Goal: Information Seeking & Learning: Learn about a topic

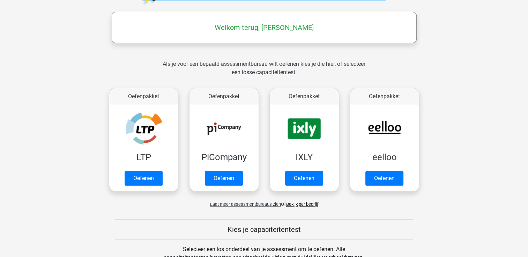
scroll to position [113, 0]
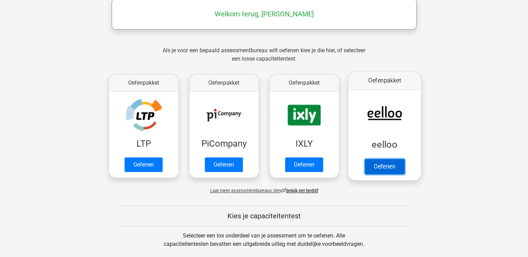
click at [389, 166] on link "Oefenen" at bounding box center [384, 166] width 40 height 15
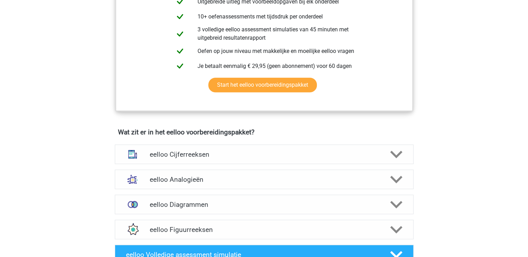
scroll to position [367, 0]
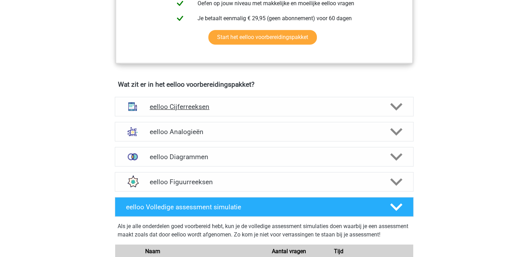
click at [206, 110] on h4 "eelloo Cijferreeksen" at bounding box center [264, 107] width 229 height 8
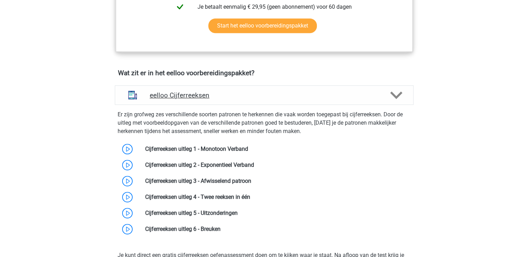
scroll to position [378, 0]
click at [203, 97] on h4 "eelloo Cijferreeksen" at bounding box center [264, 95] width 229 height 8
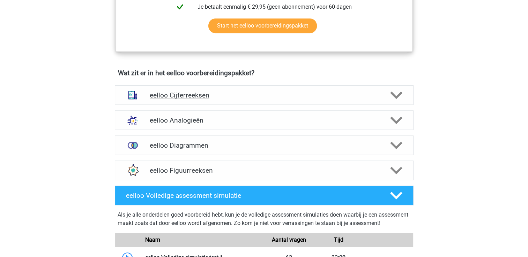
click at [203, 97] on h4 "eelloo Cijferreeksen" at bounding box center [264, 95] width 229 height 8
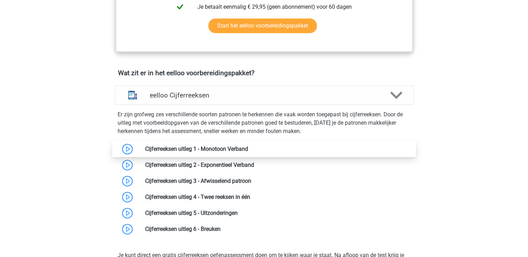
click at [248, 151] on link at bounding box center [248, 149] width 0 height 7
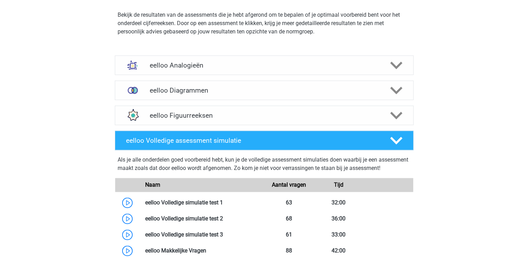
scroll to position [818, 0]
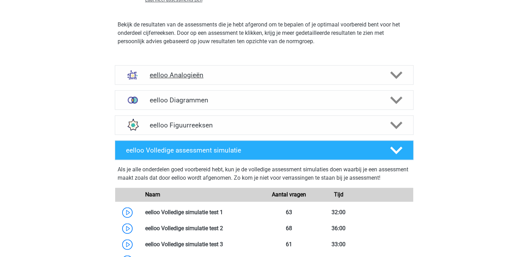
click at [214, 77] on h4 "eelloo Analogieën" at bounding box center [264, 75] width 229 height 8
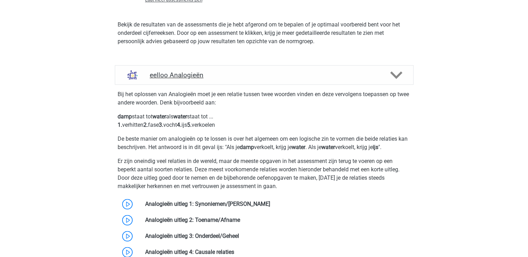
click at [194, 78] on h4 "eelloo Analogieën" at bounding box center [264, 75] width 229 height 8
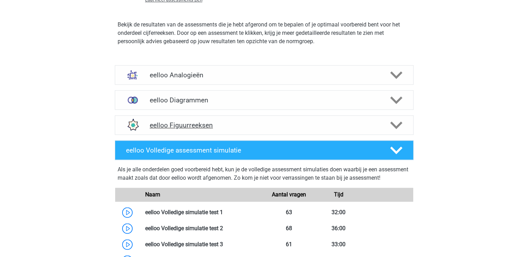
click at [196, 133] on div "eelloo Figuurreeksen" at bounding box center [264, 125] width 299 height 20
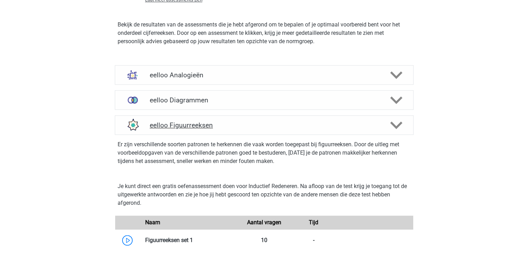
click at [196, 133] on div "eelloo Figuurreeksen" at bounding box center [264, 125] width 299 height 20
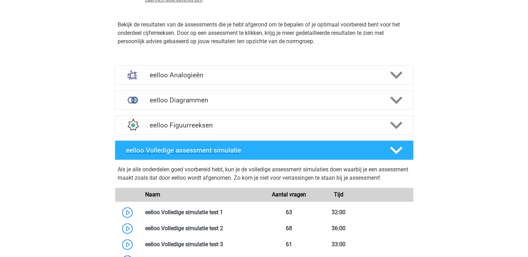
click at [193, 150] on h4 "eelloo Volledige assessment simulatie" at bounding box center [252, 151] width 253 height 8
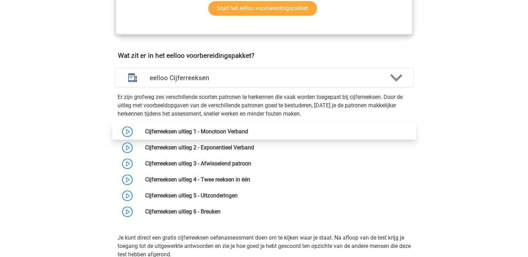
scroll to position [397, 0]
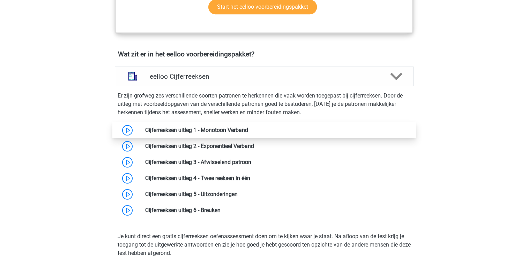
click at [248, 133] on link at bounding box center [248, 130] width 0 height 7
click at [176, 86] on div "eelloo Cijferreeksen" at bounding box center [264, 77] width 299 height 20
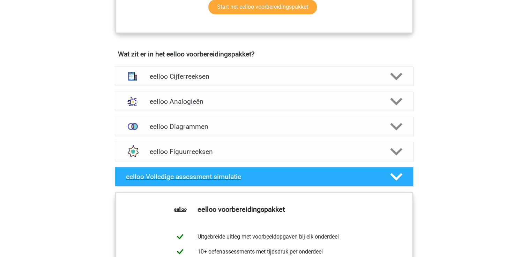
click at [245, 186] on div "eelloo Volledige assessment simulatie" at bounding box center [264, 177] width 299 height 20
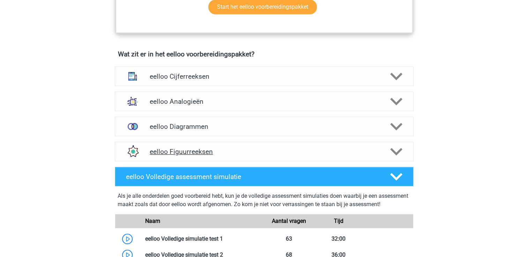
click at [200, 156] on h4 "eelloo Figuurreeksen" at bounding box center [264, 152] width 229 height 8
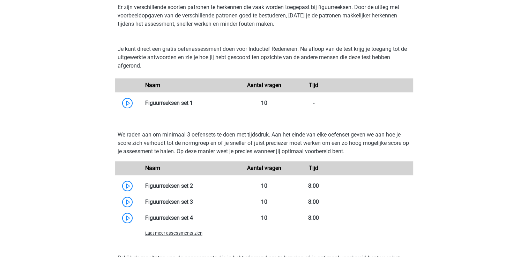
scroll to position [448, 0]
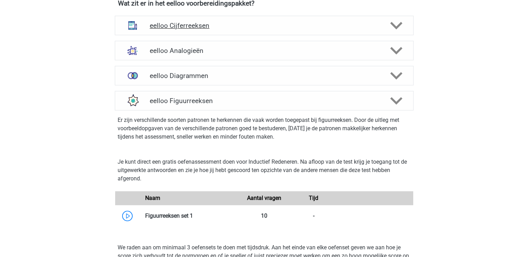
click at [200, 28] on h4 "eelloo Cijferreeksen" at bounding box center [264, 26] width 229 height 8
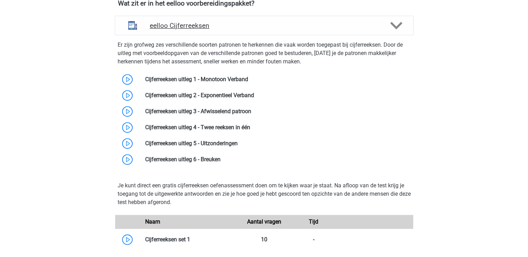
click at [200, 28] on h4 "eelloo Cijferreeksen" at bounding box center [264, 26] width 229 height 8
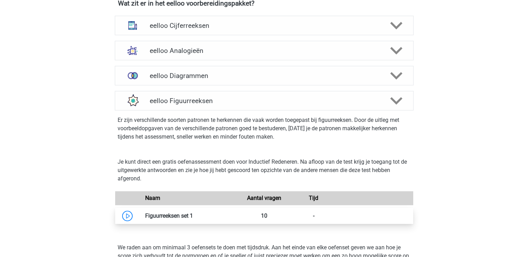
click at [193, 219] on link at bounding box center [193, 216] width 0 height 7
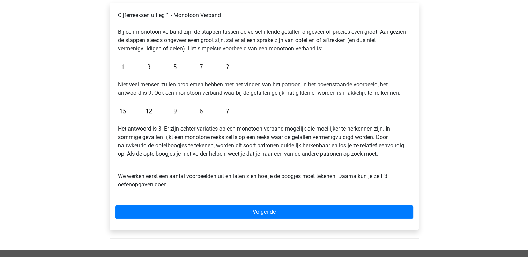
scroll to position [117, 0]
click at [111, 128] on div "Cijferreeksen uitleg 1 - Monotoon Verband Bij een monotoon verband zijn de stap…" at bounding box center [264, 116] width 309 height 227
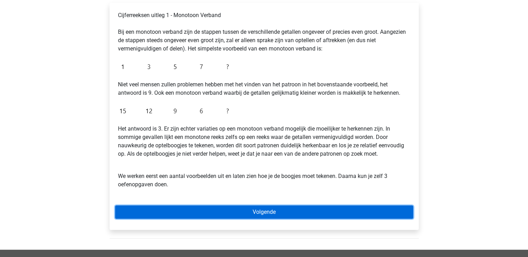
click at [205, 210] on link "Volgende" at bounding box center [264, 212] width 298 height 13
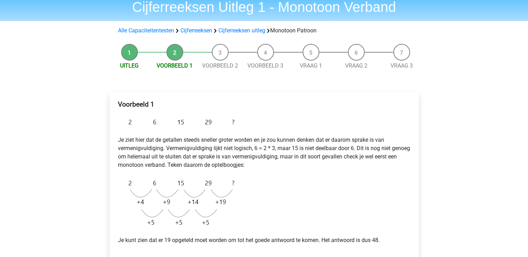
scroll to position [36, 0]
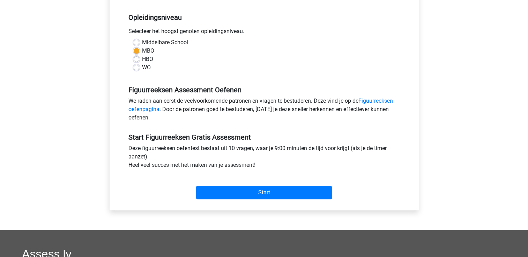
scroll to position [165, 0]
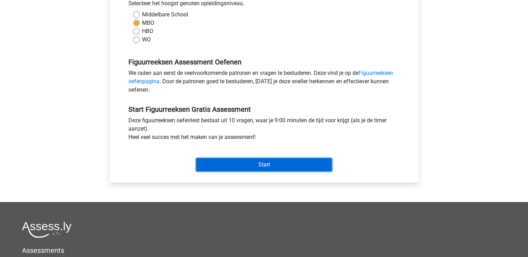
click at [237, 169] on input "Start" at bounding box center [264, 164] width 136 height 13
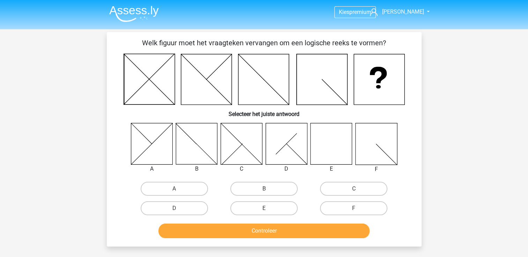
scroll to position [47, 0]
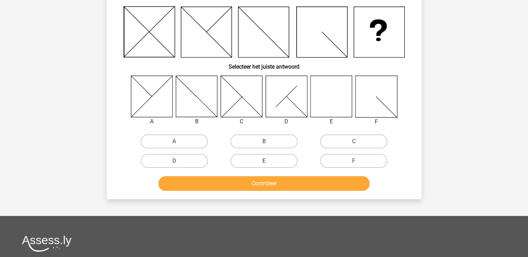
click at [261, 161] on label "E" at bounding box center [263, 161] width 67 height 14
click at [264, 161] on input "E" at bounding box center [266, 163] width 5 height 5
radio input "true"
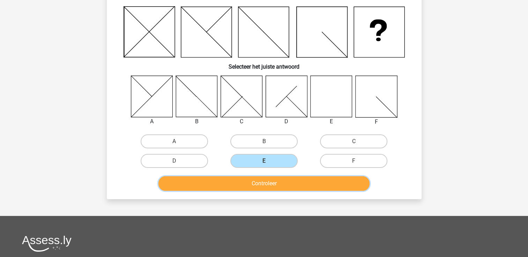
click at [265, 188] on button "Controleer" at bounding box center [263, 184] width 211 height 15
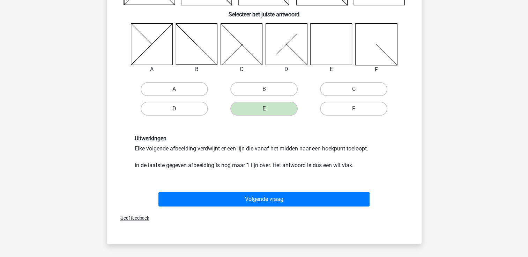
scroll to position [99, 0]
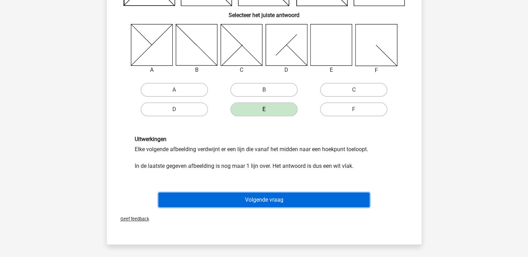
click at [275, 200] on button "Volgende vraag" at bounding box center [263, 200] width 211 height 15
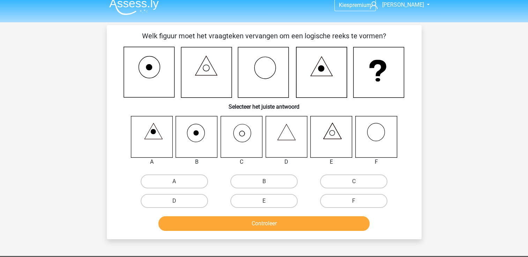
scroll to position [12, 0]
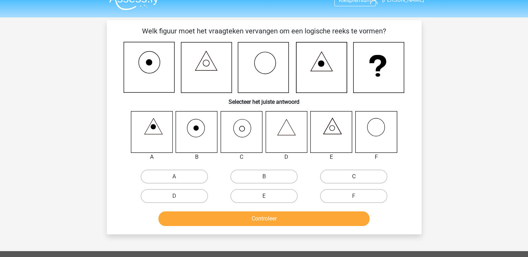
click at [343, 175] on label "C" at bounding box center [353, 177] width 67 height 14
click at [354, 177] on input "C" at bounding box center [356, 179] width 5 height 5
radio input "true"
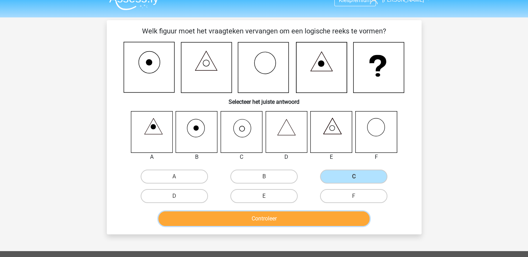
click at [285, 222] on button "Controleer" at bounding box center [263, 219] width 211 height 15
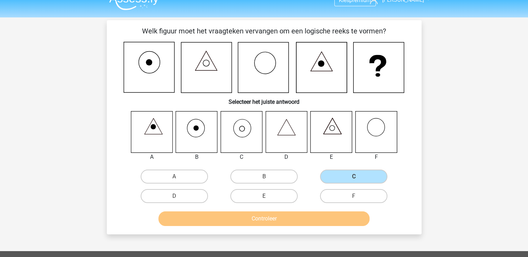
scroll to position [82, 0]
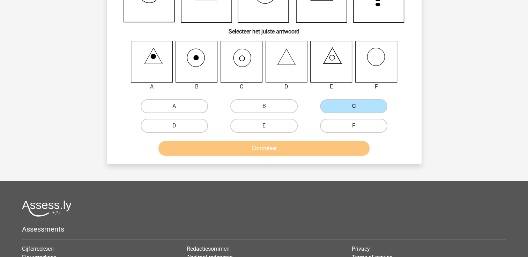
click at [350, 105] on label "C" at bounding box center [353, 106] width 67 height 14
click at [354, 106] on input "C" at bounding box center [356, 108] width 5 height 5
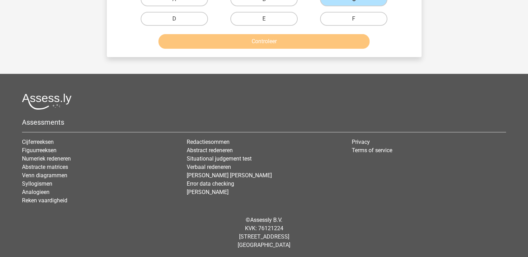
scroll to position [0, 0]
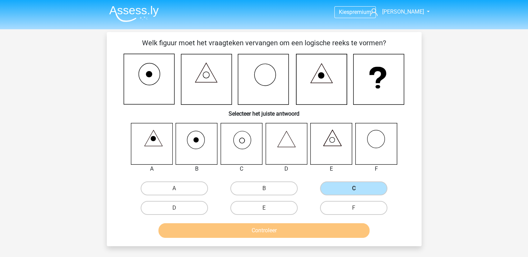
click at [363, 185] on label "C" at bounding box center [353, 189] width 67 height 14
click at [358, 189] on input "C" at bounding box center [356, 191] width 5 height 5
click at [344, 184] on label "C" at bounding box center [353, 189] width 67 height 14
click at [354, 189] on input "C" at bounding box center [356, 191] width 5 height 5
click at [281, 188] on label "B" at bounding box center [263, 189] width 67 height 14
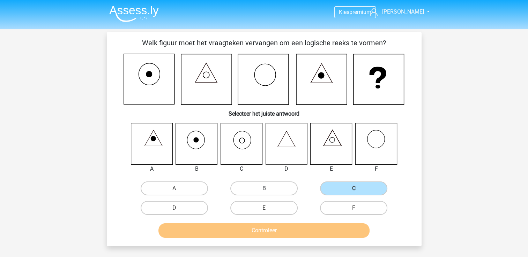
click at [268, 189] on input "B" at bounding box center [266, 191] width 5 height 5
radio input "true"
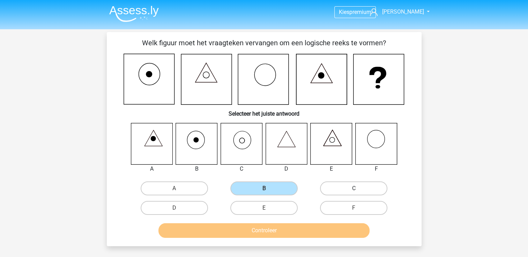
click at [335, 188] on label "C" at bounding box center [353, 189] width 67 height 14
click at [354, 189] on input "C" at bounding box center [356, 191] width 5 height 5
radio input "true"
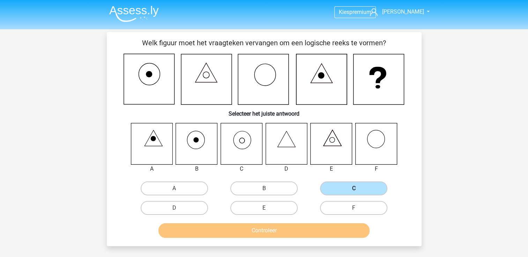
click at [352, 190] on label "C" at bounding box center [353, 189] width 67 height 14
click at [354, 190] on input "C" at bounding box center [356, 191] width 5 height 5
click at [362, 210] on label "F" at bounding box center [353, 208] width 67 height 14
click at [358, 210] on input "F" at bounding box center [356, 210] width 5 height 5
radio input "true"
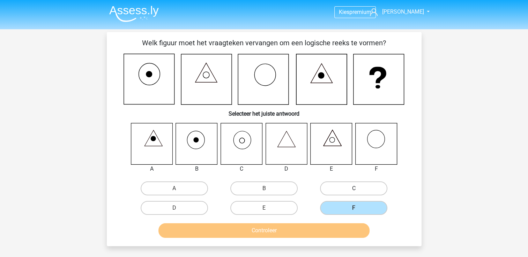
click at [363, 195] on label "C" at bounding box center [353, 189] width 67 height 14
click at [358, 193] on input "C" at bounding box center [356, 191] width 5 height 5
radio input "true"
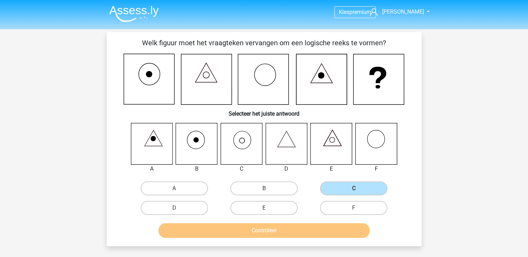
scroll to position [142, 0]
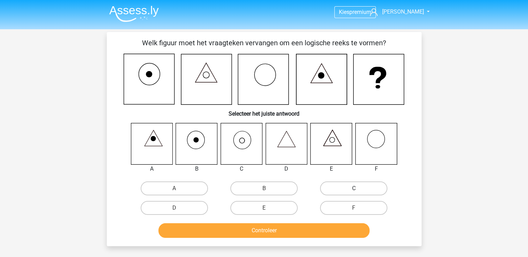
click at [349, 187] on label "C" at bounding box center [353, 189] width 67 height 14
click at [354, 189] on input "C" at bounding box center [356, 191] width 5 height 5
radio input "true"
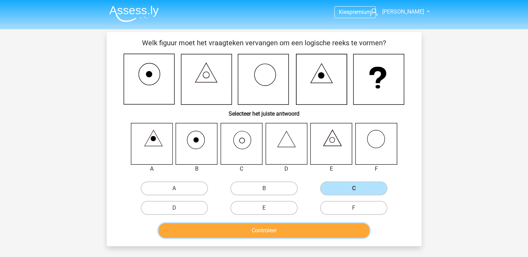
click at [279, 228] on button "Controleer" at bounding box center [263, 231] width 211 height 15
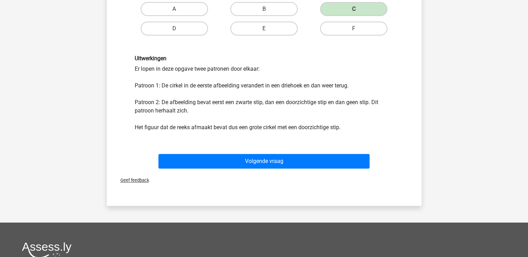
scroll to position [180, 0]
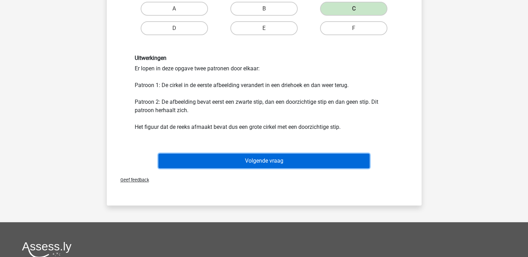
click at [269, 158] on button "Volgende vraag" at bounding box center [263, 161] width 211 height 15
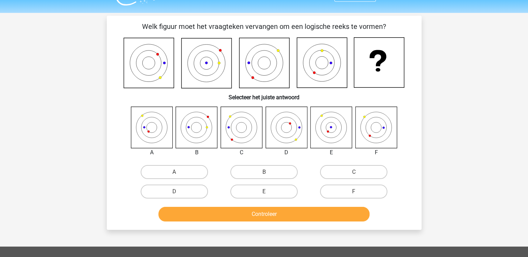
scroll to position [16, 0]
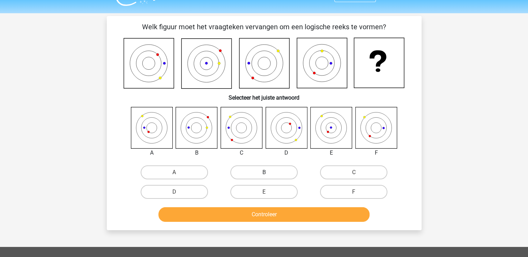
click at [278, 172] on label "B" at bounding box center [263, 173] width 67 height 14
click at [268, 173] on input "B" at bounding box center [266, 175] width 5 height 5
radio input "true"
click at [172, 170] on label "A" at bounding box center [174, 173] width 67 height 14
click at [174, 173] on input "A" at bounding box center [176, 175] width 5 height 5
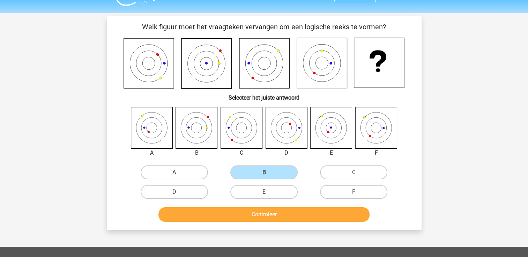
radio input "true"
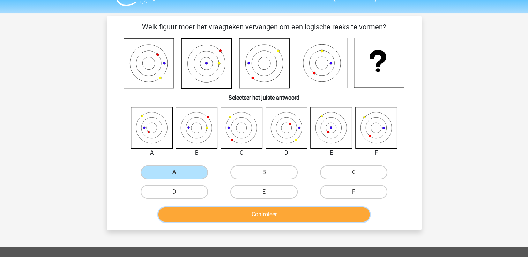
click at [218, 214] on button "Controleer" at bounding box center [263, 215] width 211 height 15
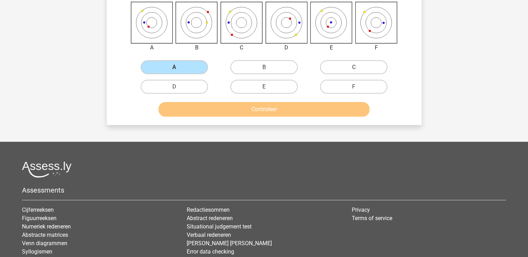
scroll to position [121, 0]
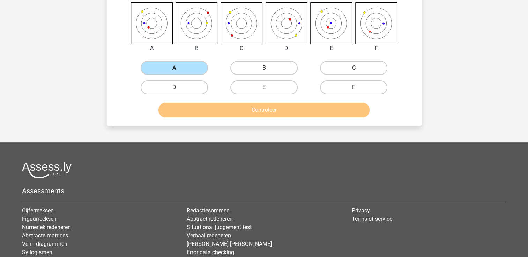
click at [171, 72] on label "A" at bounding box center [174, 68] width 67 height 14
click at [174, 72] on input "A" at bounding box center [176, 70] width 5 height 5
click at [248, 65] on label "B" at bounding box center [263, 68] width 67 height 14
click at [264, 68] on input "B" at bounding box center [266, 70] width 5 height 5
radio input "true"
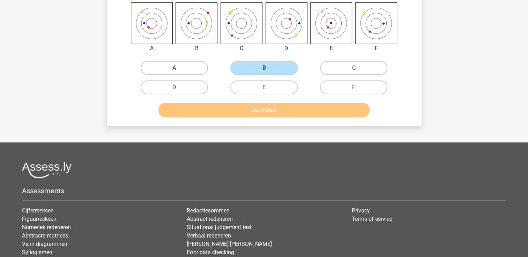
click at [172, 69] on label "A" at bounding box center [174, 68] width 67 height 14
click at [174, 69] on input "A" at bounding box center [176, 70] width 5 height 5
radio input "true"
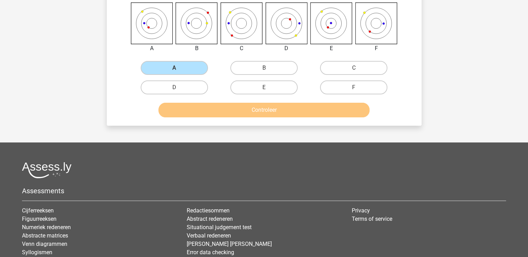
click at [227, 100] on div "Controleer" at bounding box center [264, 108] width 292 height 23
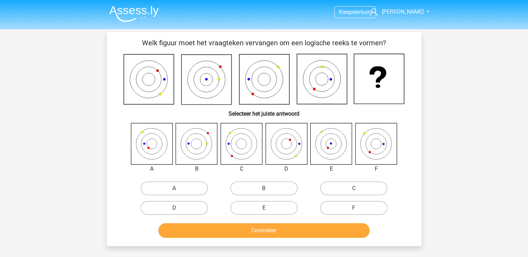
scroll to position [121, 0]
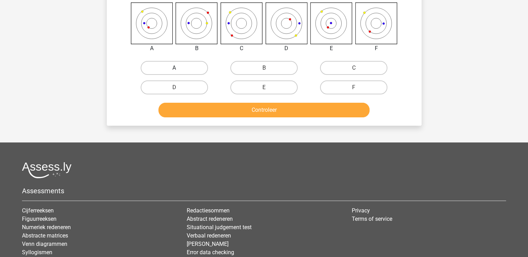
click at [190, 63] on label "A" at bounding box center [174, 68] width 67 height 14
click at [179, 68] on input "A" at bounding box center [176, 70] width 5 height 5
radio input "true"
click at [255, 119] on div "Controleer" at bounding box center [263, 111] width 269 height 17
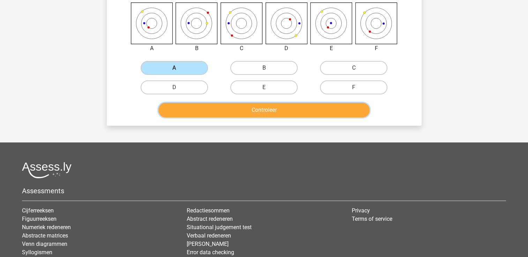
click at [266, 112] on button "Controleer" at bounding box center [263, 110] width 211 height 15
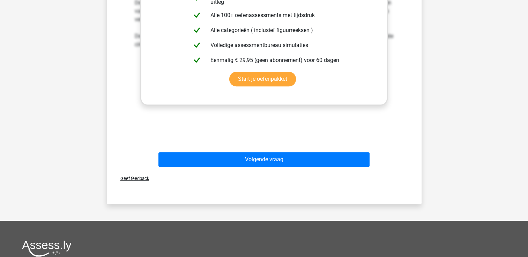
scroll to position [296, 0]
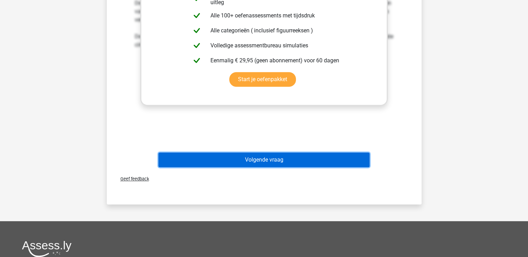
click at [347, 157] on button "Volgende vraag" at bounding box center [263, 160] width 211 height 15
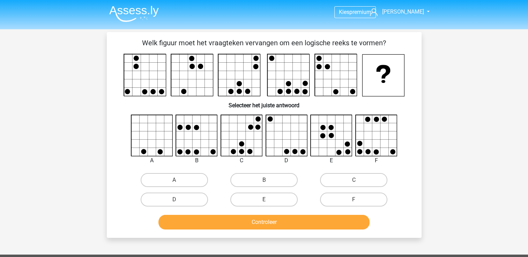
scroll to position [0, 0]
click at [179, 197] on label "D" at bounding box center [174, 200] width 67 height 14
click at [179, 200] on input "D" at bounding box center [176, 202] width 5 height 5
radio input "true"
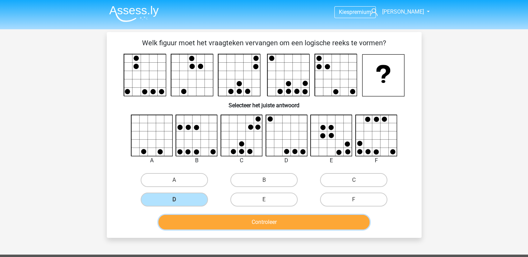
click at [261, 223] on button "Controleer" at bounding box center [263, 222] width 211 height 15
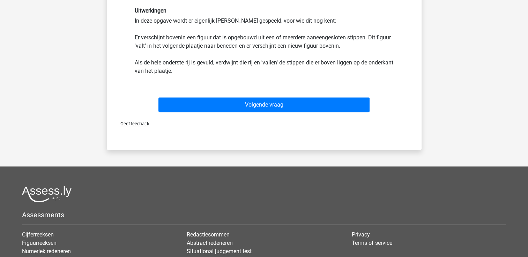
scroll to position [219, 0]
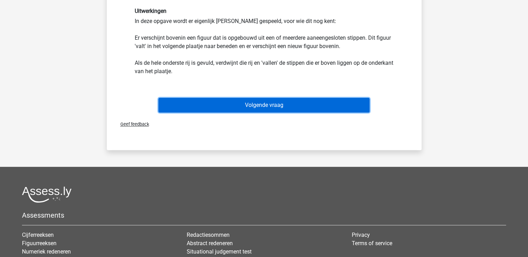
click at [314, 105] on button "Volgende vraag" at bounding box center [263, 105] width 211 height 15
click at [278, 103] on button "Volgende vraag" at bounding box center [263, 105] width 211 height 15
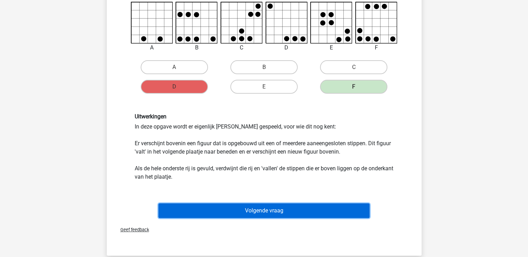
scroll to position [113, 0]
click at [262, 213] on button "Volgende vraag" at bounding box center [263, 211] width 211 height 15
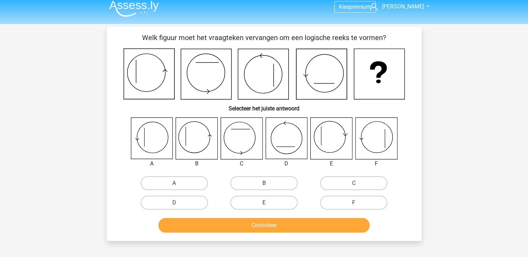
scroll to position [6, 0]
click at [254, 181] on label "B" at bounding box center [263, 183] width 67 height 14
click at [264, 183] on input "B" at bounding box center [266, 185] width 5 height 5
radio input "true"
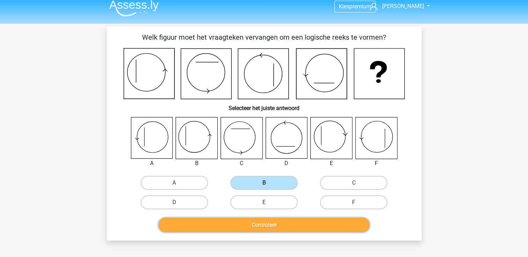
click at [273, 226] on button "Controleer" at bounding box center [263, 225] width 211 height 15
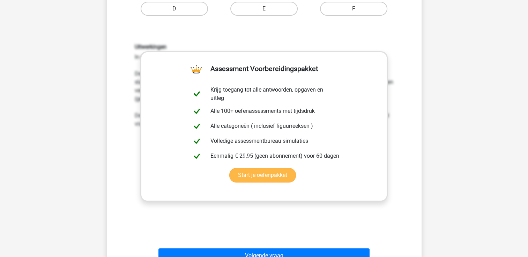
scroll to position [250, 0]
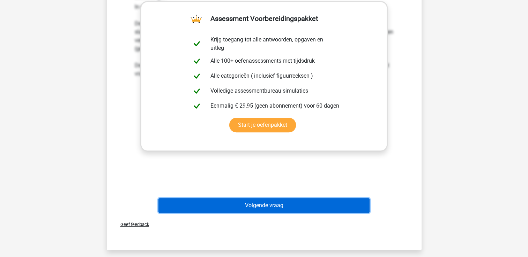
click at [268, 207] on button "Volgende vraag" at bounding box center [263, 206] width 211 height 15
click at [262, 206] on button "Volgende vraag" at bounding box center [263, 206] width 211 height 15
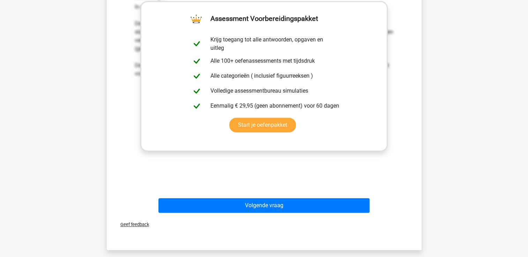
click at [478, 81] on div "Kies premium [PERSON_NAME] [EMAIL_ADDRESS][DOMAIN_NAME]" at bounding box center [264, 100] width 528 height 701
click at [281, 213] on div "Volgende vraag" at bounding box center [263, 207] width 269 height 17
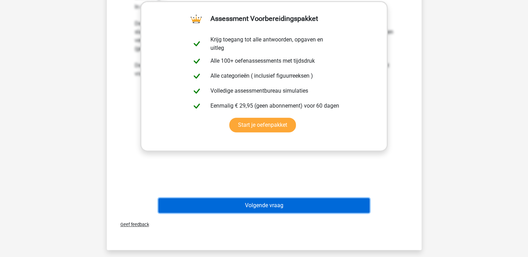
click at [283, 207] on button "Volgende vraag" at bounding box center [263, 206] width 211 height 15
click at [269, 203] on button "Volgende vraag" at bounding box center [263, 206] width 211 height 15
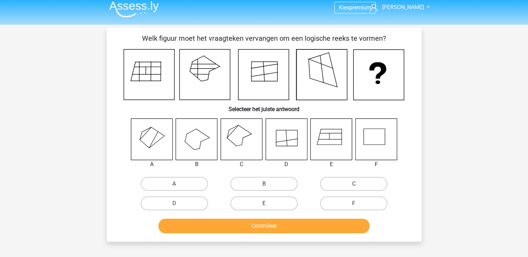
scroll to position [6, 0]
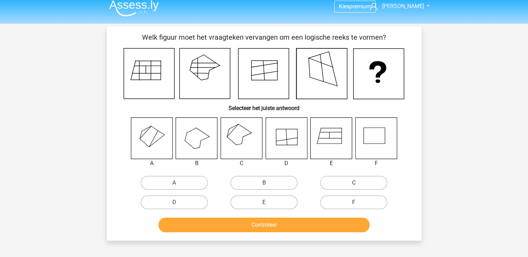
click at [353, 186] on label "C" at bounding box center [353, 183] width 67 height 14
click at [354, 186] on input "C" at bounding box center [356, 185] width 5 height 5
radio input "true"
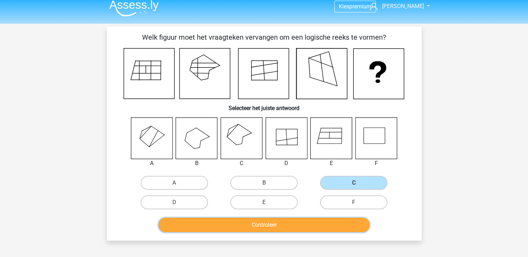
click at [288, 229] on button "Controleer" at bounding box center [263, 225] width 211 height 15
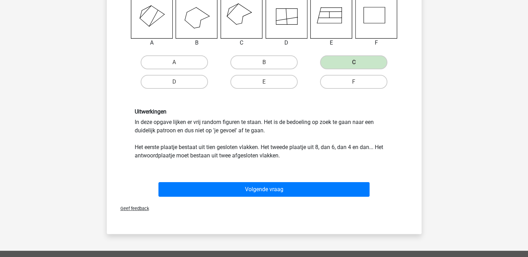
scroll to position [126, 0]
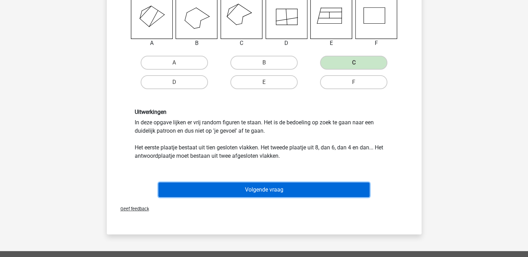
click at [237, 190] on button "Volgende vraag" at bounding box center [263, 190] width 211 height 15
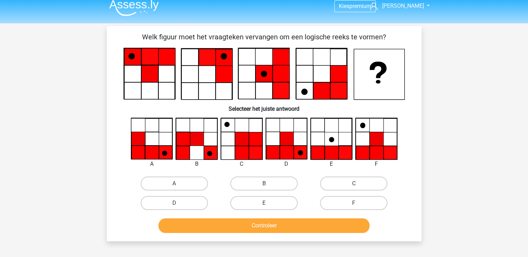
scroll to position [5, 0]
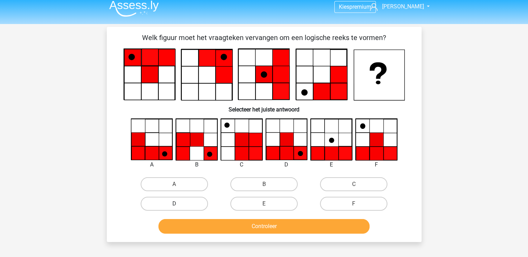
click at [169, 203] on label "D" at bounding box center [174, 204] width 67 height 14
click at [174, 204] on input "D" at bounding box center [176, 206] width 5 height 5
radio input "true"
click at [216, 228] on button "Controleer" at bounding box center [263, 226] width 211 height 15
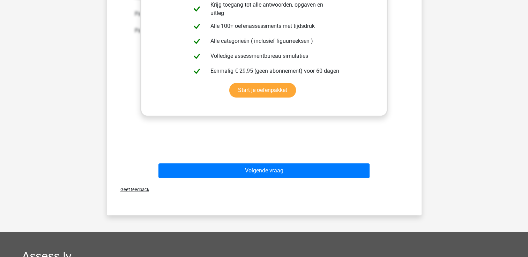
scroll to position [285, 0]
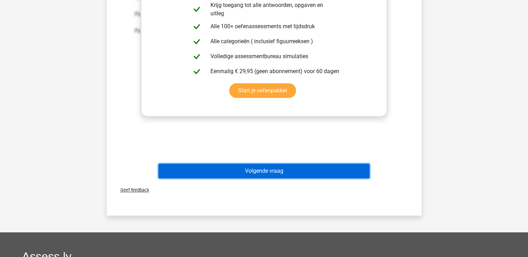
click at [262, 168] on button "Volgende vraag" at bounding box center [263, 171] width 211 height 15
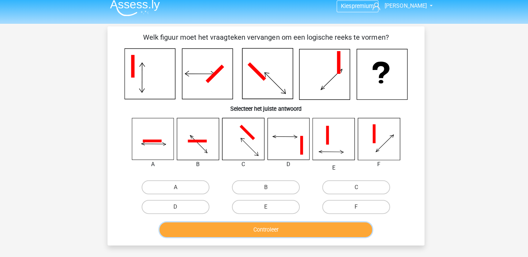
scroll to position [5, 0]
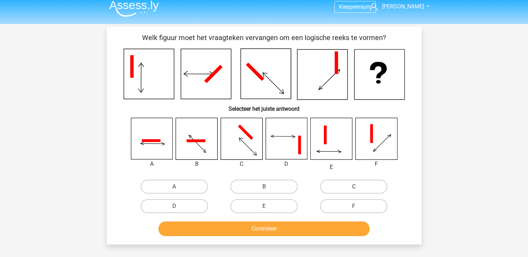
click at [365, 182] on label "C" at bounding box center [353, 187] width 67 height 14
click at [358, 187] on input "C" at bounding box center [356, 189] width 5 height 5
radio input "true"
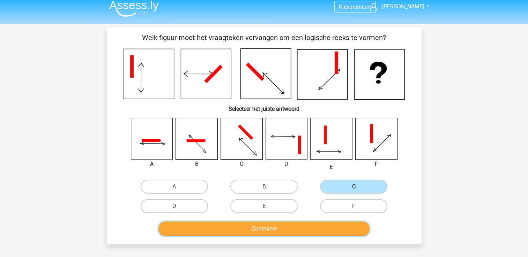
click at [282, 227] on button "Controleer" at bounding box center [263, 229] width 211 height 15
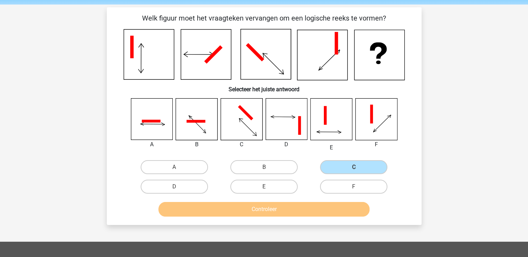
scroll to position [25, 0]
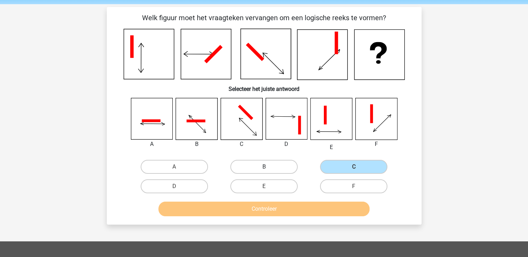
click at [281, 163] on label "B" at bounding box center [263, 167] width 67 height 14
click at [268, 167] on input "B" at bounding box center [266, 169] width 5 height 5
radio input "true"
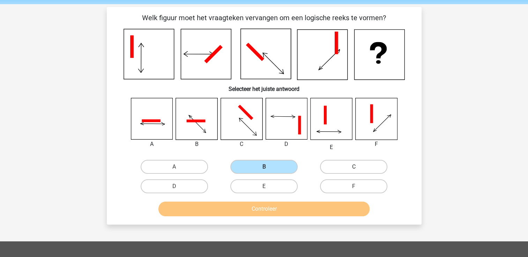
click at [345, 173] on label "C" at bounding box center [353, 167] width 67 height 14
click at [354, 172] on input "C" at bounding box center [356, 169] width 5 height 5
radio input "true"
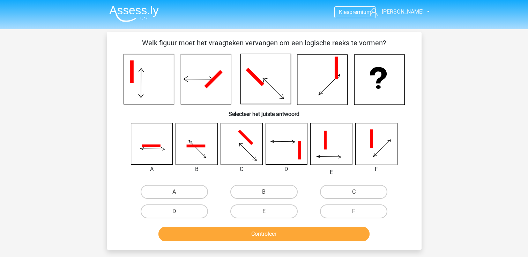
scroll to position [25, 0]
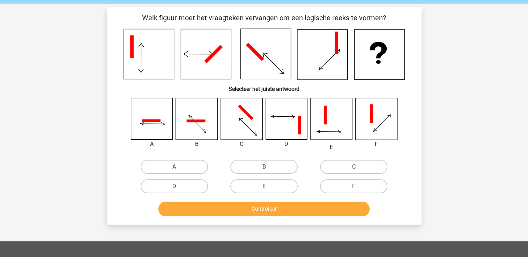
click at [356, 175] on div "C" at bounding box center [354, 167] width 90 height 20
click at [359, 169] on label "C" at bounding box center [353, 167] width 67 height 14
click at [358, 169] on input "C" at bounding box center [356, 169] width 5 height 5
radio input "true"
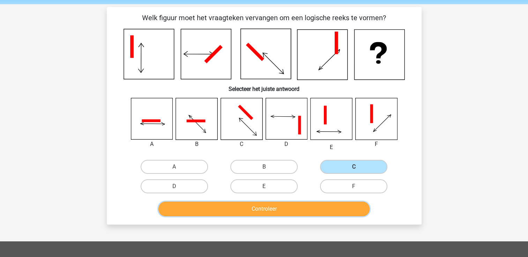
click at [300, 209] on button "Controleer" at bounding box center [263, 209] width 211 height 15
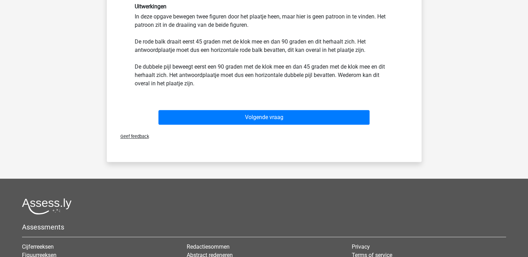
scroll to position [258, 0]
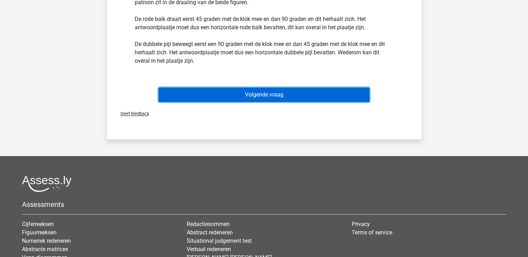
click at [278, 90] on button "Volgende vraag" at bounding box center [263, 95] width 211 height 15
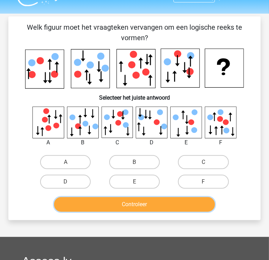
scroll to position [14, 0]
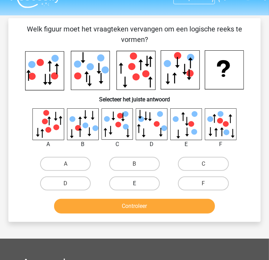
click at [147, 180] on label "E" at bounding box center [134, 183] width 51 height 14
click at [139, 183] on input "E" at bounding box center [136, 185] width 5 height 5
radio input "true"
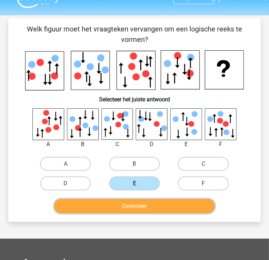
click at [160, 199] on button "Controleer" at bounding box center [134, 206] width 161 height 15
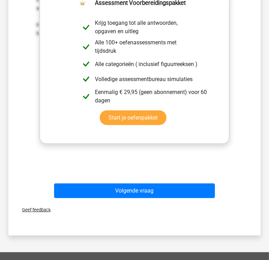
scroll to position [255, 0]
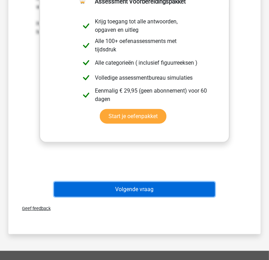
click at [137, 192] on button "Volgende vraag" at bounding box center [134, 189] width 161 height 15
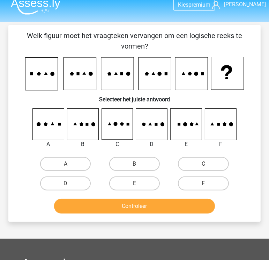
scroll to position [7, 0]
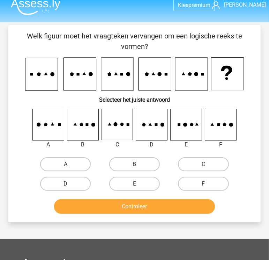
click at [91, 73] on icon at bounding box center [91, 74] width 4 height 4
click at [200, 161] on label "C" at bounding box center [203, 164] width 51 height 14
click at [203, 164] on input "C" at bounding box center [205, 166] width 5 height 5
radio input "true"
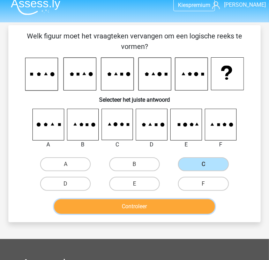
click at [157, 207] on button "Controleer" at bounding box center [134, 206] width 161 height 15
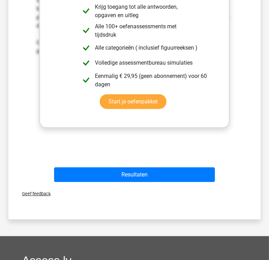
scroll to position [264, 0]
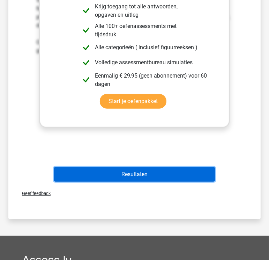
click at [147, 174] on button "Resultaten" at bounding box center [134, 174] width 161 height 15
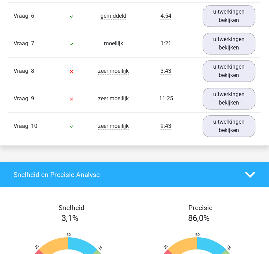
scroll to position [799, 0]
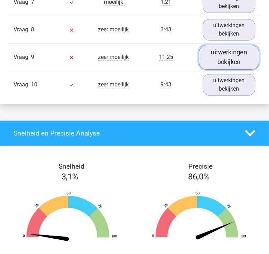
click at [237, 53] on link "uitwerkingen bekijken" at bounding box center [229, 57] width 60 height 25
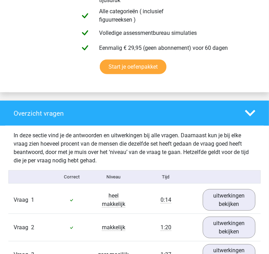
scroll to position [439, 0]
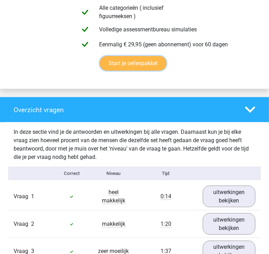
click at [135, 64] on link "Start je oefenpakket" at bounding box center [133, 63] width 67 height 15
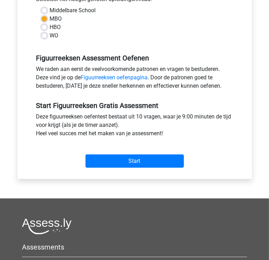
scroll to position [170, 0]
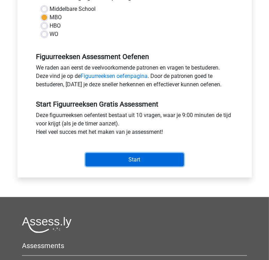
click at [91, 155] on input "Start" at bounding box center [134, 159] width 98 height 13
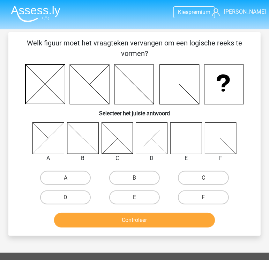
drag, startPoint x: 189, startPoint y: 128, endPoint x: 201, endPoint y: 58, distance: 70.7
click at [201, 58] on div "Welk figuur moet het vraagteken vervangen om een logische reeks te vormen? Sele…" at bounding box center [134, 134] width 247 height 192
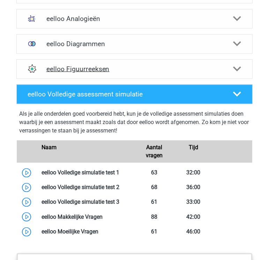
scroll to position [507, 0]
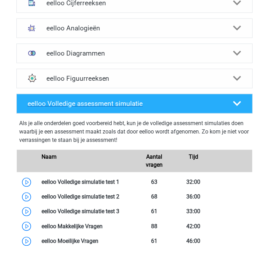
click at [112, 100] on h4 "eelloo Volledige assessment simulatie" at bounding box center [125, 103] width 195 height 8
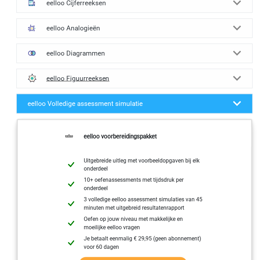
click at [106, 77] on h4 "eelloo Figuurreeksen" at bounding box center [134, 78] width 177 height 8
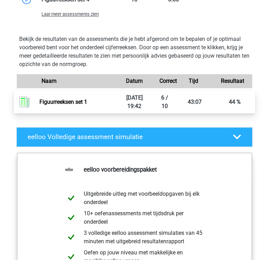
scroll to position [827, 0]
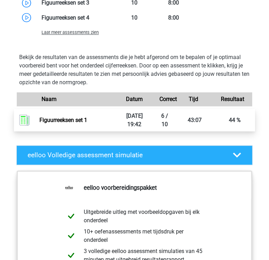
drag, startPoint x: 126, startPoint y: 98, endPoint x: 151, endPoint y: 125, distance: 37.5
click at [151, 125] on div "Bekijk de resultaten van de assessments die je hebt afgerond om te bepalen of j…" at bounding box center [135, 92] width 242 height 78
click at [87, 123] on link "Figuurreeksen set 1" at bounding box center [63, 120] width 48 height 7
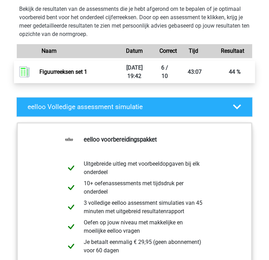
click at [87, 68] on link "Figuurreeksen set 1" at bounding box center [63, 71] width 48 height 7
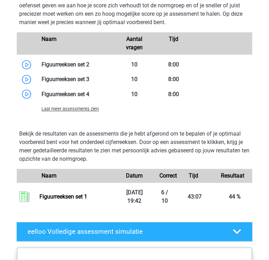
scroll to position [737, 0]
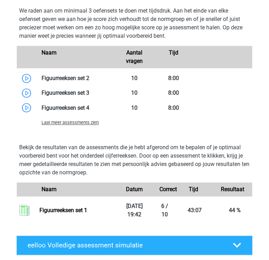
click at [171, 155] on p "Bekijk de resultaten van de assessments die je hebt afgerond om te bepalen of j…" at bounding box center [134, 159] width 231 height 33
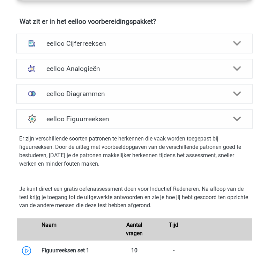
scroll to position [465, 0]
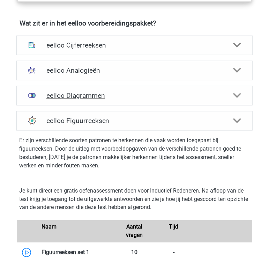
click at [111, 91] on h4 "eelloo Diagrammen" at bounding box center [134, 95] width 177 height 8
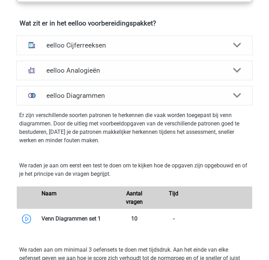
scroll to position [521, 0]
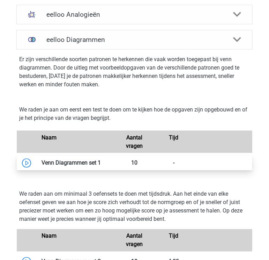
click at [101, 161] on link at bounding box center [101, 162] width 0 height 7
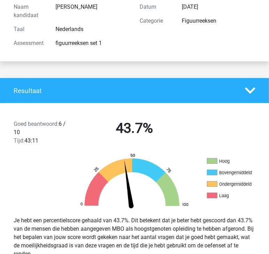
scroll to position [84, 0]
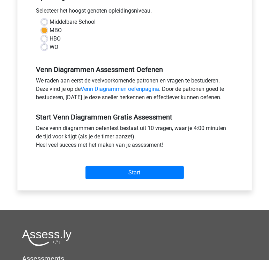
scroll to position [156, 0]
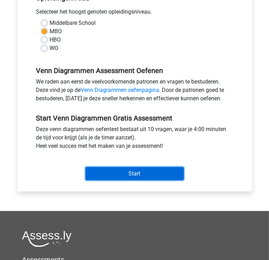
click at [150, 173] on input "Start" at bounding box center [134, 173] width 98 height 13
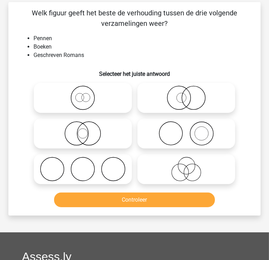
scroll to position [29, 0]
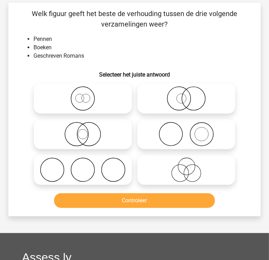
click at [169, 142] on icon at bounding box center [186, 134] width 92 height 24
click at [186, 130] on input "radio" at bounding box center [188, 128] width 5 height 5
radio input "true"
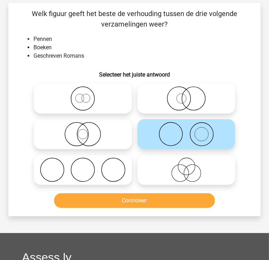
click at [87, 135] on icon at bounding box center [83, 134] width 92 height 24
click at [87, 130] on input "radio" at bounding box center [85, 128] width 5 height 5
radio input "true"
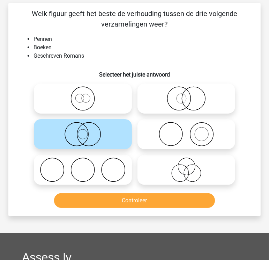
click at [156, 135] on icon at bounding box center [186, 134] width 92 height 24
click at [186, 130] on input "radio" at bounding box center [188, 128] width 5 height 5
radio input "true"
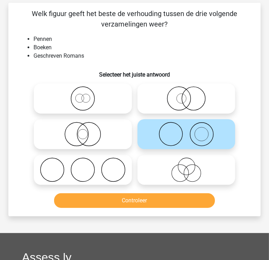
click at [110, 139] on icon at bounding box center [83, 134] width 92 height 24
click at [87, 130] on input "radio" at bounding box center [85, 128] width 5 height 5
radio input "true"
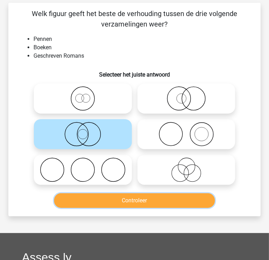
click at [137, 198] on button "Controleer" at bounding box center [134, 200] width 161 height 15
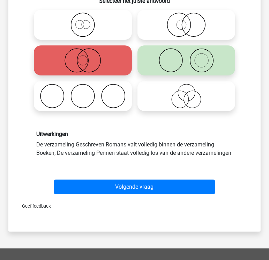
scroll to position [103, 0]
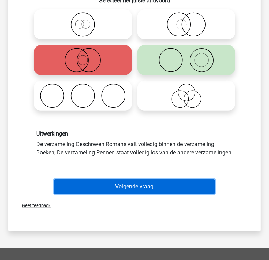
click at [134, 187] on button "Volgende vraag" at bounding box center [134, 186] width 161 height 15
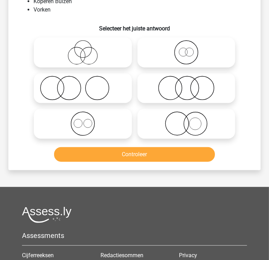
scroll to position [32, 0]
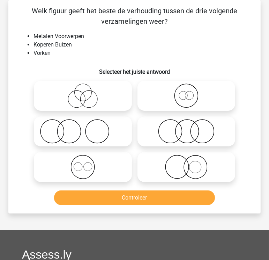
click at [85, 170] on icon at bounding box center [83, 167] width 92 height 24
click at [85, 163] on input "radio" at bounding box center [85, 161] width 5 height 5
radio input "true"
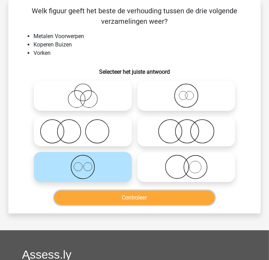
click at [115, 200] on button "Controleer" at bounding box center [134, 197] width 161 height 15
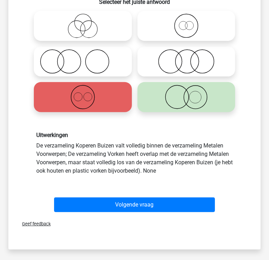
scroll to position [103, 0]
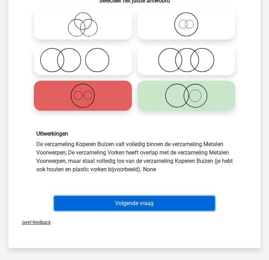
click at [145, 200] on button "Volgende vraag" at bounding box center [134, 203] width 161 height 15
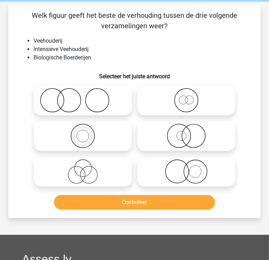
scroll to position [27, 0]
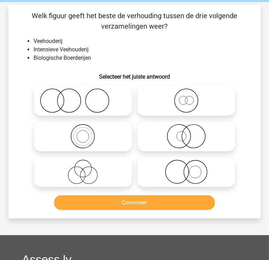
click at [92, 171] on icon at bounding box center [83, 171] width 92 height 24
click at [87, 168] on input "radio" at bounding box center [85, 166] width 5 height 5
radio input "true"
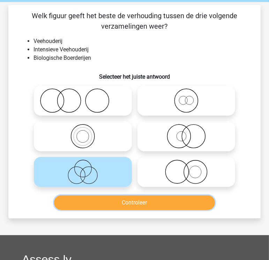
click at [113, 202] on button "Controleer" at bounding box center [134, 202] width 161 height 15
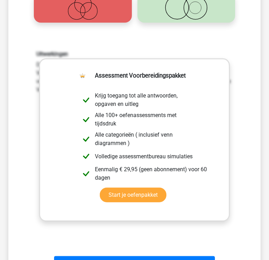
scroll to position [236, 0]
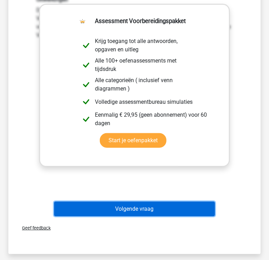
click at [129, 212] on button "Volgende vraag" at bounding box center [134, 208] width 161 height 15
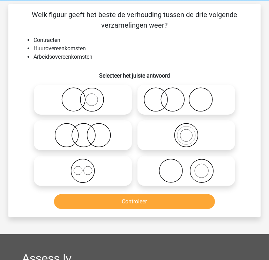
scroll to position [28, 0]
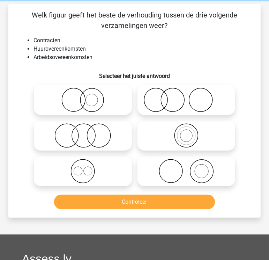
click at [190, 134] on icon at bounding box center [186, 135] width 92 height 24
click at [190, 132] on input "radio" at bounding box center [188, 129] width 5 height 5
radio input "true"
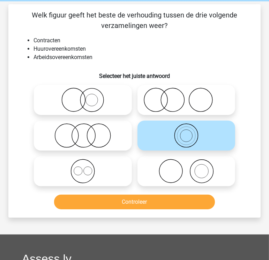
click at [88, 171] on icon at bounding box center [83, 171] width 92 height 24
click at [87, 167] on input "radio" at bounding box center [85, 165] width 5 height 5
radio input "true"
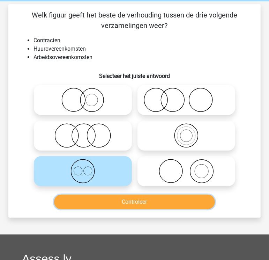
click at [137, 200] on button "Controleer" at bounding box center [134, 201] width 161 height 15
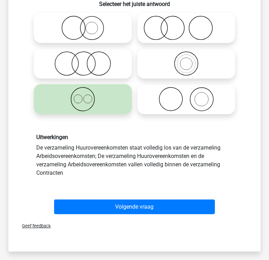
scroll to position [122, 0]
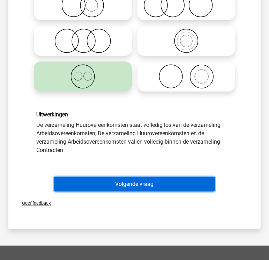
click at [118, 182] on button "Volgende vraag" at bounding box center [134, 184] width 161 height 15
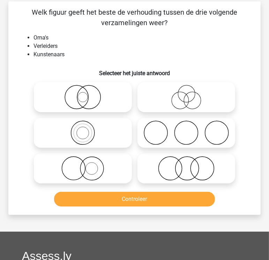
scroll to position [31, 0]
click at [197, 136] on circle at bounding box center [185, 132] width 23 height 23
click at [191, 129] on input "radio" at bounding box center [188, 127] width 5 height 5
radio input "true"
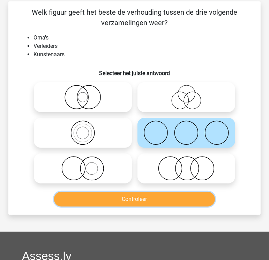
click at [152, 196] on button "Controleer" at bounding box center [134, 199] width 161 height 15
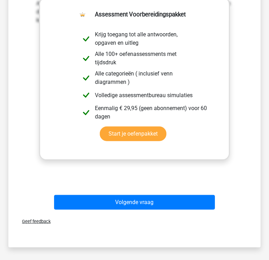
scroll to position [252, 0]
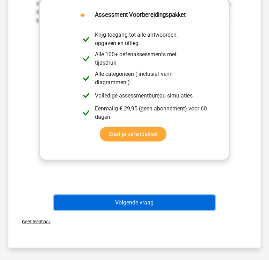
click at [148, 203] on button "Volgende vraag" at bounding box center [134, 202] width 161 height 15
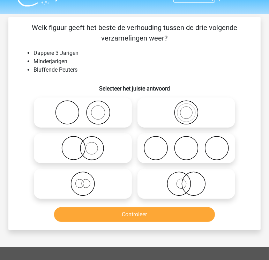
scroll to position [15, 0]
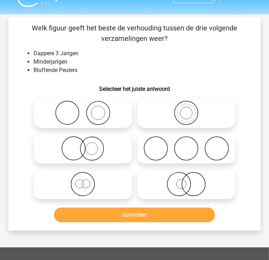
click at [185, 111] on icon at bounding box center [186, 112] width 92 height 24
click at [186, 109] on input "radio" at bounding box center [188, 107] width 5 height 5
radio input "true"
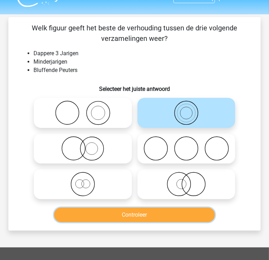
click at [150, 210] on button "Controleer" at bounding box center [134, 214] width 161 height 15
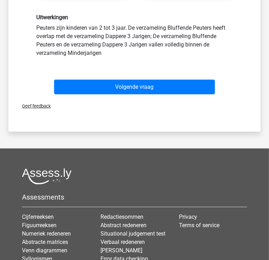
scroll to position [220, 0]
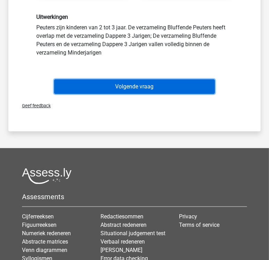
click at [132, 84] on button "Volgende vraag" at bounding box center [134, 86] width 161 height 15
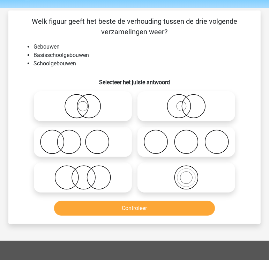
scroll to position [22, 0]
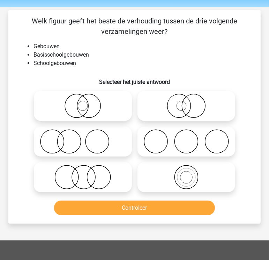
click at [119, 176] on icon at bounding box center [83, 177] width 92 height 24
click at [87, 173] on input "radio" at bounding box center [85, 171] width 5 height 5
radio input "true"
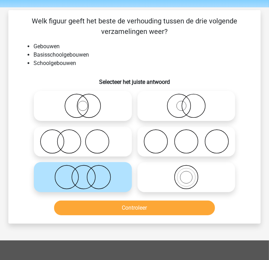
click at [207, 178] on icon at bounding box center [186, 177] width 92 height 24
click at [191, 173] on input "radio" at bounding box center [188, 171] width 5 height 5
radio input "true"
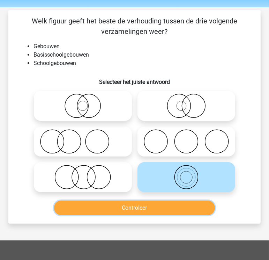
click at [155, 209] on button "Controleer" at bounding box center [134, 207] width 161 height 15
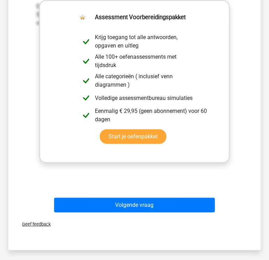
scroll to position [252, 0]
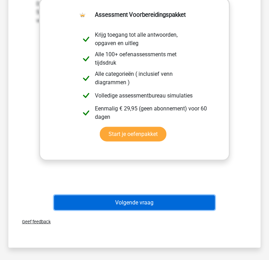
click at [130, 203] on button "Volgende vraag" at bounding box center [134, 202] width 161 height 15
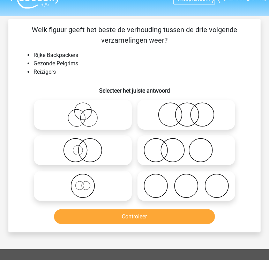
scroll to position [13, 0]
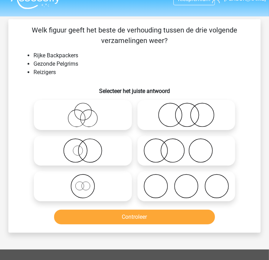
click at [84, 188] on icon at bounding box center [83, 186] width 92 height 24
click at [84, 182] on input "radio" at bounding box center [85, 180] width 5 height 5
radio input "true"
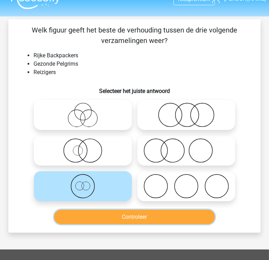
click at [125, 210] on button "Controleer" at bounding box center [134, 216] width 161 height 15
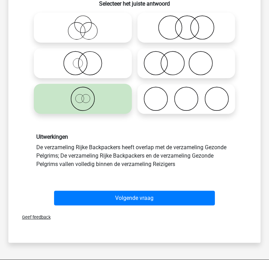
scroll to position [100, 0]
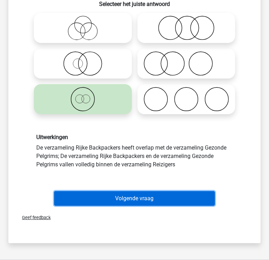
click at [126, 199] on button "Volgende vraag" at bounding box center [134, 198] width 161 height 15
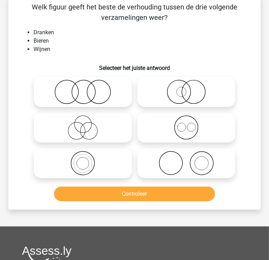
scroll to position [32, 0]
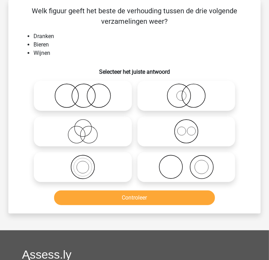
click at [189, 134] on icon at bounding box center [186, 131] width 92 height 24
click at [189, 128] on input "radio" at bounding box center [188, 125] width 5 height 5
radio input "true"
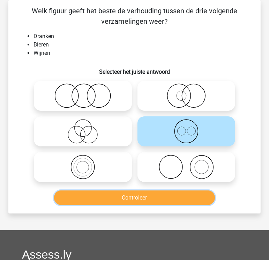
click at [169, 191] on button "Controleer" at bounding box center [134, 197] width 161 height 15
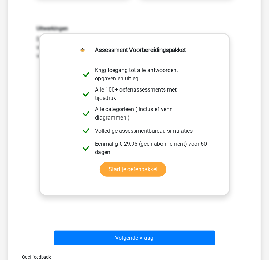
scroll to position [260, 0]
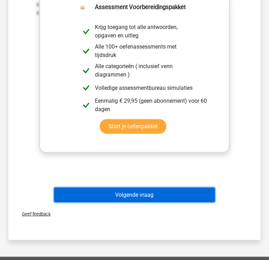
click at [174, 195] on button "Volgende vraag" at bounding box center [134, 194] width 161 height 15
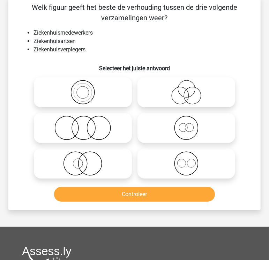
scroll to position [32, 0]
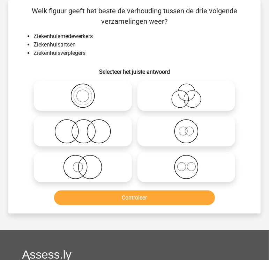
click at [193, 86] on circle at bounding box center [186, 92] width 17 height 17
click at [191, 88] on input "radio" at bounding box center [188, 90] width 5 height 5
radio input "true"
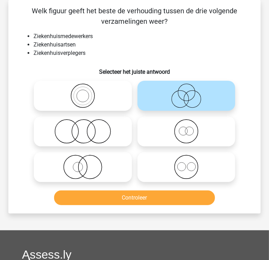
scroll to position [47, 0]
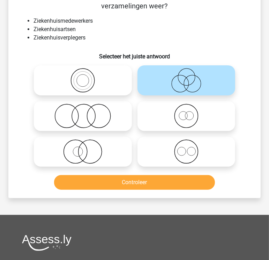
click at [185, 128] on circle at bounding box center [185, 115] width 23 height 23
click at [186, 112] on input "radio" at bounding box center [188, 110] width 5 height 5
radio input "true"
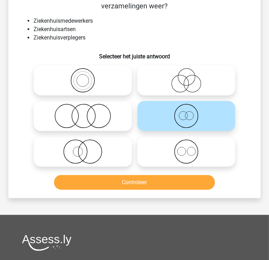
click at [194, 144] on icon at bounding box center [186, 151] width 92 height 24
click at [191, 144] on input "radio" at bounding box center [188, 145] width 5 height 5
radio input "true"
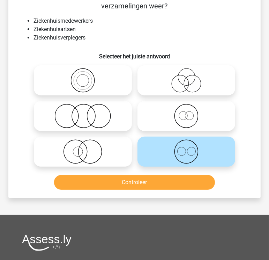
click at [205, 117] on icon at bounding box center [186, 116] width 92 height 24
click at [191, 112] on input "radio" at bounding box center [188, 110] width 5 height 5
radio input "true"
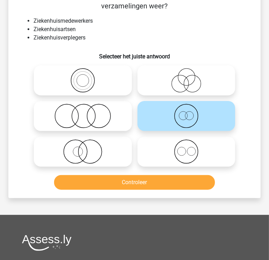
click at [186, 149] on icon at bounding box center [186, 151] width 92 height 24
click at [186, 148] on input "radio" at bounding box center [188, 145] width 5 height 5
radio input "true"
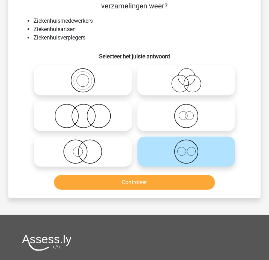
click at [197, 121] on icon at bounding box center [186, 116] width 92 height 24
click at [191, 112] on input "radio" at bounding box center [188, 110] width 5 height 5
radio input "true"
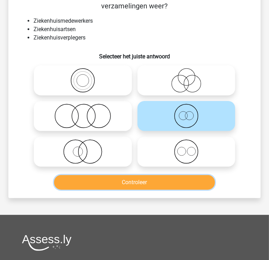
click at [148, 184] on button "Controleer" at bounding box center [134, 182] width 161 height 15
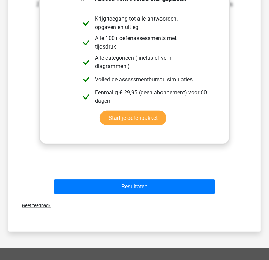
scroll to position [267, 0]
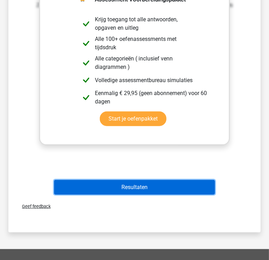
click at [133, 186] on button "Resultaten" at bounding box center [134, 187] width 161 height 15
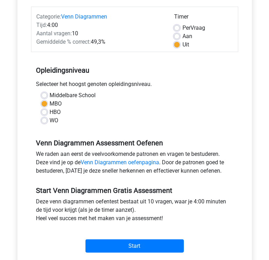
scroll to position [81, 0]
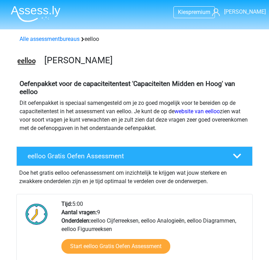
scroll to position [521, 0]
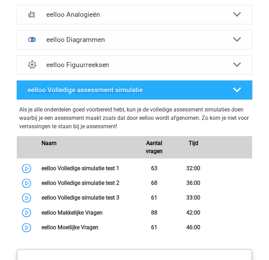
click at [241, 83] on div "eelloo Volledige assessment simulatie" at bounding box center [134, 90] width 236 height 20
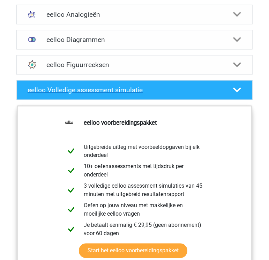
click at [242, 86] on div at bounding box center [237, 90] width 19 height 8
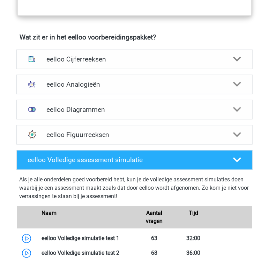
scroll to position [447, 0]
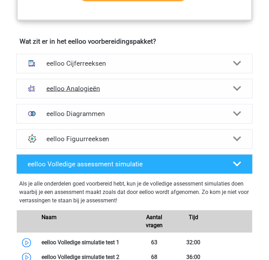
click at [78, 85] on h4 "eelloo Analogieën" at bounding box center [134, 88] width 177 height 8
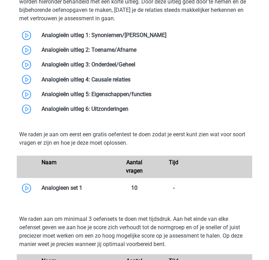
scroll to position [664, 0]
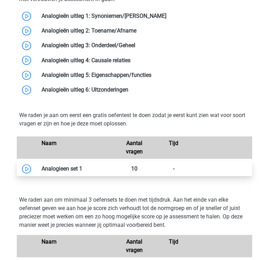
click at [82, 166] on link at bounding box center [82, 168] width 0 height 7
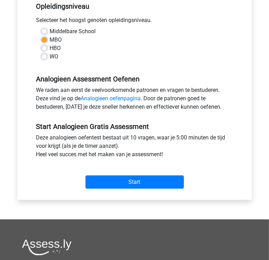
scroll to position [149, 0]
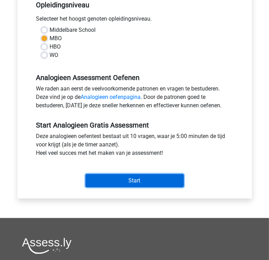
click at [134, 180] on input "Start" at bounding box center [134, 180] width 98 height 13
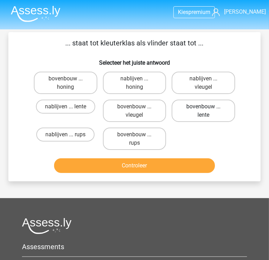
click at [196, 105] on label "bovenbouw ... lente" at bounding box center [203, 110] width 63 height 22
click at [203, 106] on input "bovenbouw ... lente" at bounding box center [205, 108] width 5 height 5
radio input "true"
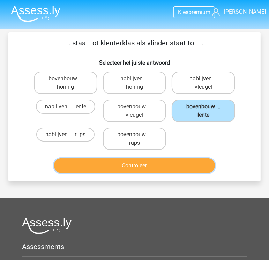
click at [180, 163] on button "Controleer" at bounding box center [134, 165] width 161 height 15
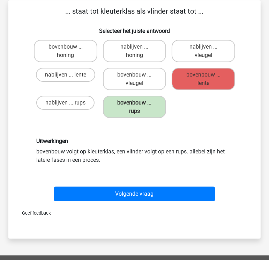
scroll to position [21, 0]
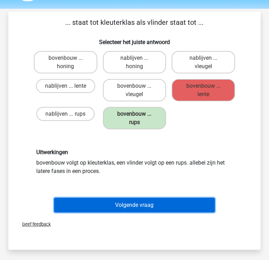
click at [135, 202] on button "Volgende vraag" at bounding box center [134, 204] width 161 height 15
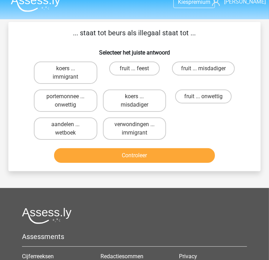
scroll to position [10, 0]
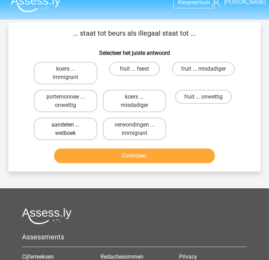
click at [74, 131] on label "aandelen ... wetboek" at bounding box center [65, 129] width 63 height 22
click at [70, 129] on input "aandelen ... wetboek" at bounding box center [68, 127] width 5 height 5
radio input "true"
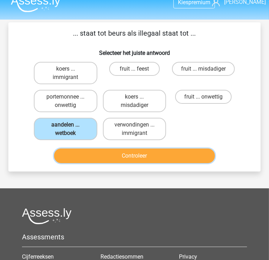
click at [95, 156] on button "Controleer" at bounding box center [134, 155] width 161 height 15
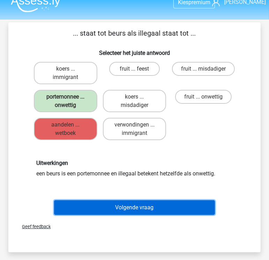
click at [112, 206] on button "Volgende vraag" at bounding box center [134, 207] width 161 height 15
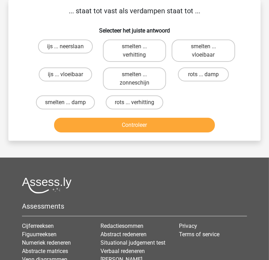
scroll to position [0, 0]
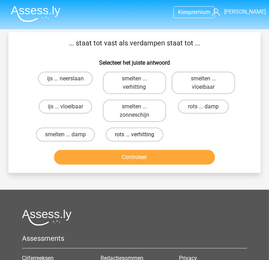
click at [129, 138] on label "rots ... verhitting" at bounding box center [135, 134] width 58 height 14
click at [134, 138] on input "rots ... verhitting" at bounding box center [136, 136] width 5 height 5
radio input "true"
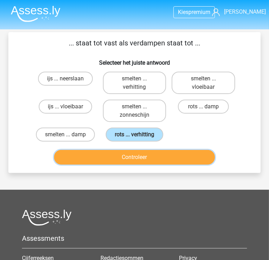
click at [133, 151] on button "Controleer" at bounding box center [134, 157] width 161 height 15
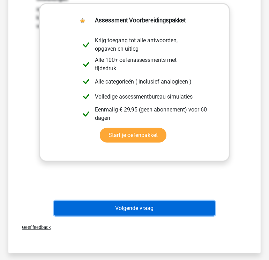
click at [162, 209] on button "Volgende vraag" at bounding box center [134, 208] width 161 height 15
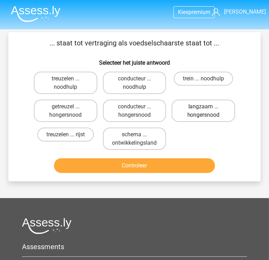
click at [219, 109] on label "langzaam ... hongersnood" at bounding box center [203, 110] width 63 height 22
click at [208, 109] on input "langzaam ... hongersnood" at bounding box center [205, 108] width 5 height 5
radio input "true"
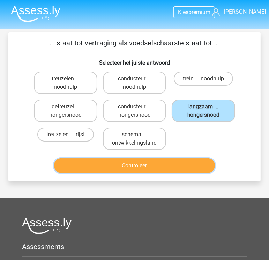
click at [159, 166] on button "Controleer" at bounding box center [134, 165] width 161 height 15
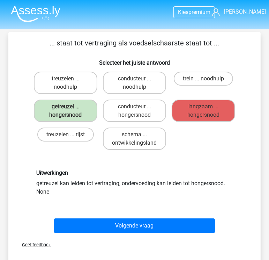
scroll to position [56, 0]
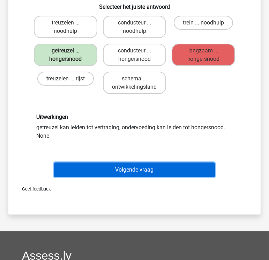
click at [169, 169] on button "Volgende vraag" at bounding box center [134, 169] width 161 height 15
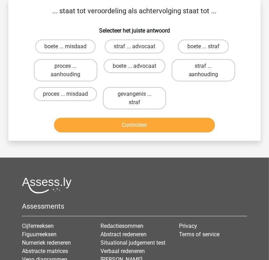
scroll to position [0, 0]
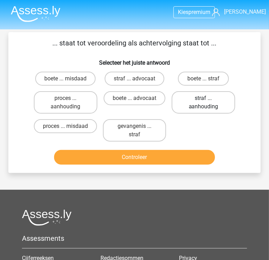
click at [197, 112] on label "straf ... aanhouding" at bounding box center [203, 102] width 63 height 22
click at [203, 103] on input "straf ... aanhouding" at bounding box center [205, 100] width 5 height 5
radio input "true"
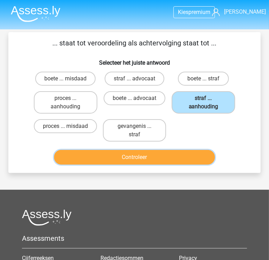
click at [175, 157] on button "Controleer" at bounding box center [134, 157] width 161 height 15
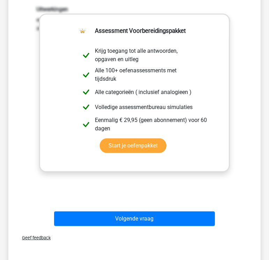
scroll to position [215, 0]
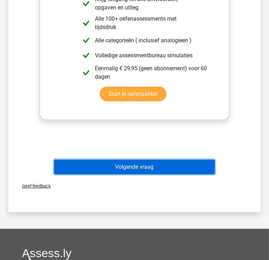
click at [179, 166] on button "Volgende vraag" at bounding box center [134, 166] width 161 height 15
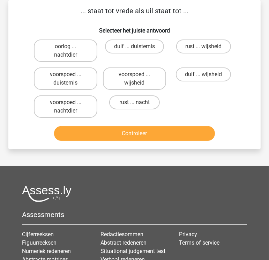
scroll to position [0, 0]
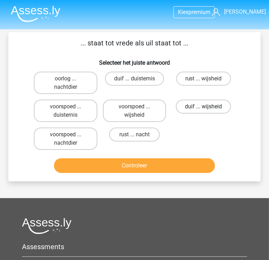
click at [212, 107] on label "duif ... wijsheid" at bounding box center [203, 106] width 55 height 14
click at [208, 107] on input "duif ... wijsheid" at bounding box center [205, 108] width 5 height 5
radio input "true"
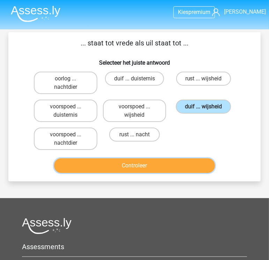
click at [152, 162] on button "Controleer" at bounding box center [134, 165] width 161 height 15
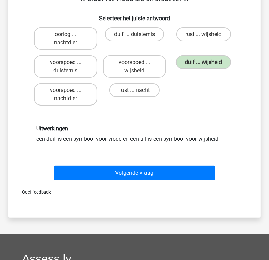
scroll to position [49, 0]
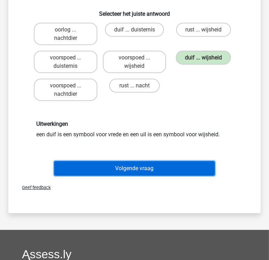
click at [176, 171] on button "Volgende vraag" at bounding box center [134, 168] width 161 height 15
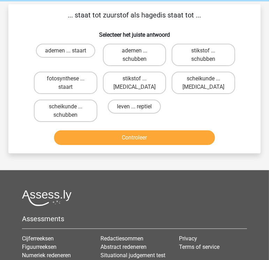
scroll to position [28, 0]
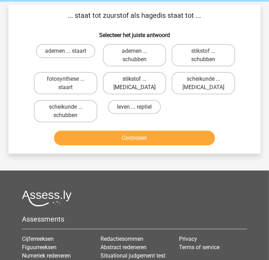
click at [127, 84] on label "stikstof ... krokodil" at bounding box center [134, 83] width 63 height 22
click at [134, 83] on input "stikstof ... krokodil" at bounding box center [136, 81] width 5 height 5
radio input "true"
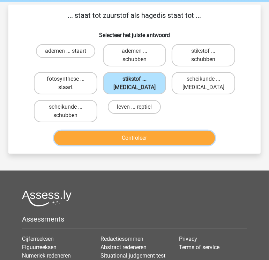
click at [182, 135] on button "Controleer" at bounding box center [134, 137] width 161 height 15
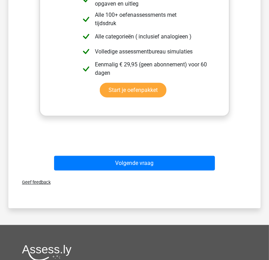
scroll to position [226, 0]
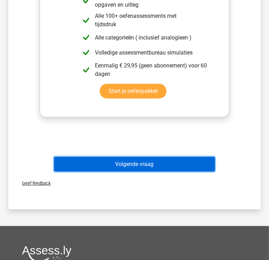
click at [140, 167] on button "Volgende vraag" at bounding box center [134, 164] width 161 height 15
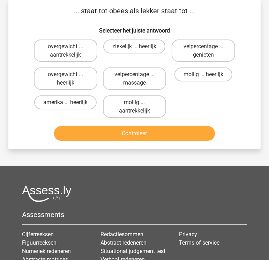
scroll to position [0, 0]
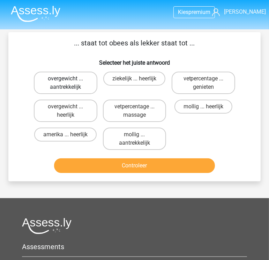
click at [73, 79] on label "overgewicht ... aantrekkelijk" at bounding box center [65, 83] width 63 height 22
click at [70, 79] on input "overgewicht ... aantrekkelijk" at bounding box center [68, 81] width 5 height 5
radio input "true"
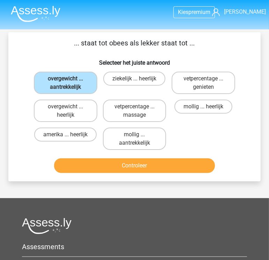
drag, startPoint x: 112, startPoint y: 43, endPoint x: 133, endPoint y: 43, distance: 20.9
click at [133, 43] on p "... staat tot obees als lekker staat tot ..." at bounding box center [135, 43] width 230 height 10
drag, startPoint x: 133, startPoint y: 43, endPoint x: 119, endPoint y: 50, distance: 15.1
click at [119, 50] on div "... staat tot obees als lekker staat tot ... Selecteer het juiste antwoord over…" at bounding box center [134, 107] width 247 height 138
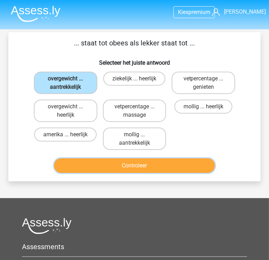
click at [132, 162] on button "Controleer" at bounding box center [134, 165] width 161 height 15
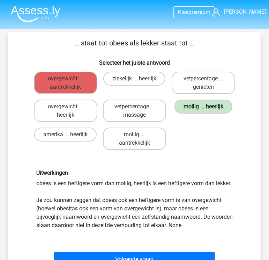
click at [212, 107] on label "mollig ... heerlijk" at bounding box center [203, 106] width 58 height 14
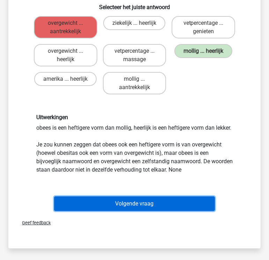
click at [94, 211] on button "Volgende vraag" at bounding box center [134, 203] width 161 height 15
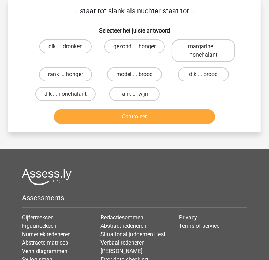
scroll to position [0, 0]
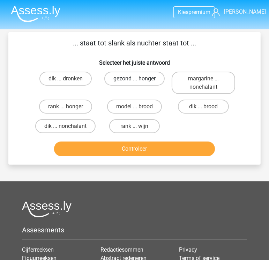
click at [132, 80] on label "gezond ... honger" at bounding box center [134, 79] width 60 height 14
click at [134, 80] on input "gezond ... honger" at bounding box center [136, 81] width 5 height 5
radio input "true"
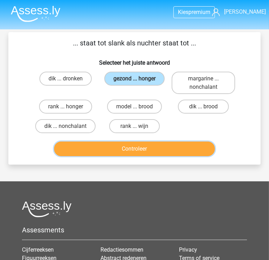
click at [138, 150] on button "Controleer" at bounding box center [134, 148] width 161 height 15
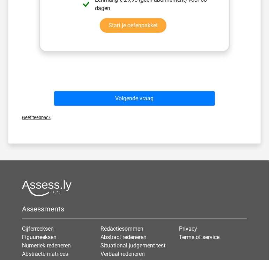
scroll to position [275, 0]
click at [158, 106] on div "Volgende vraag" at bounding box center [134, 99] width 207 height 17
click at [159, 105] on div "Volgende vraag" at bounding box center [134, 99] width 207 height 17
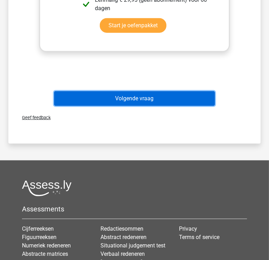
click at [159, 99] on button "Volgende vraag" at bounding box center [134, 98] width 161 height 15
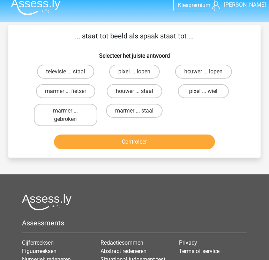
scroll to position [3, 0]
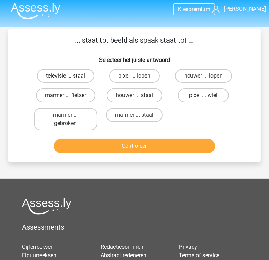
click at [67, 72] on label "televisie ... staal" at bounding box center [65, 76] width 57 height 14
click at [67, 76] on input "televisie ... staal" at bounding box center [68, 78] width 5 height 5
radio input "true"
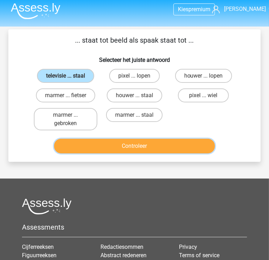
click at [123, 145] on button "Controleer" at bounding box center [134, 146] width 161 height 15
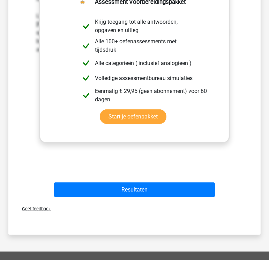
scroll to position [184, 0]
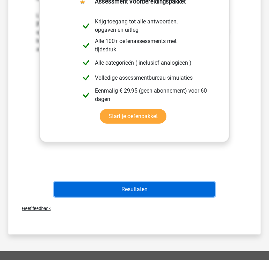
click at [138, 189] on button "Resultaten" at bounding box center [134, 189] width 161 height 15
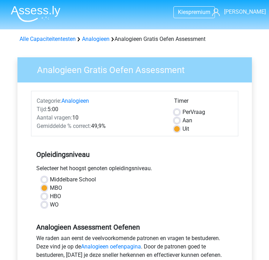
scroll to position [149, 0]
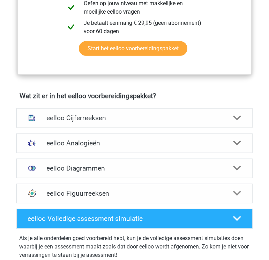
scroll to position [392, 0]
click at [114, 118] on h4 "eelloo Cijferreeksen" at bounding box center [134, 118] width 177 height 8
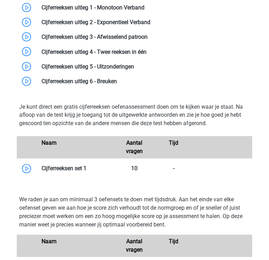
scroll to position [565, 0]
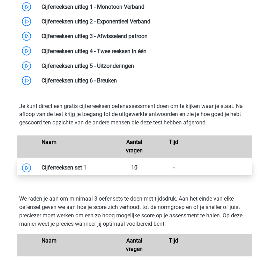
click at [87, 167] on link at bounding box center [87, 167] width 0 height 7
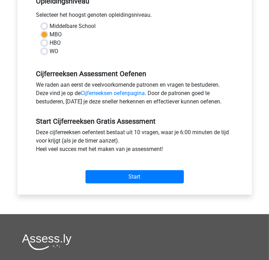
scroll to position [154, 0]
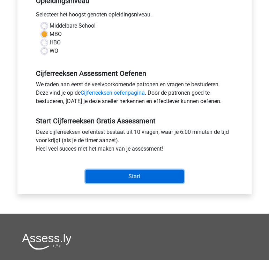
click at [127, 173] on input "Start" at bounding box center [134, 176] width 98 height 13
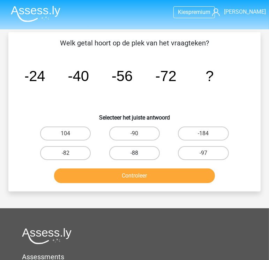
click at [127, 154] on label "-88" at bounding box center [134, 153] width 51 height 14
click at [134, 154] on input "-88" at bounding box center [136, 155] width 5 height 5
radio input "true"
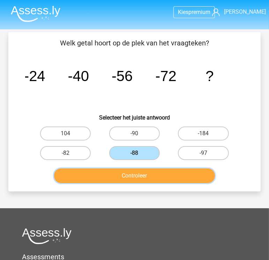
click at [138, 171] on button "Controleer" at bounding box center [134, 175] width 161 height 15
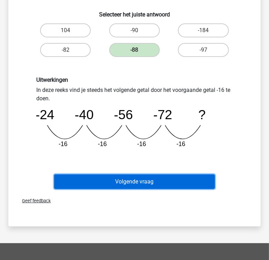
click at [143, 178] on button "Volgende vraag" at bounding box center [134, 181] width 161 height 15
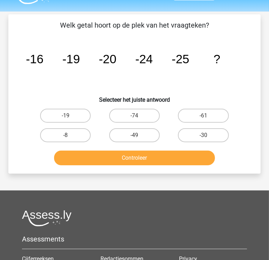
scroll to position [17, 0]
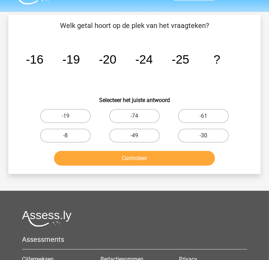
click at [210, 136] on label "-30" at bounding box center [203, 135] width 51 height 14
click at [208, 136] on input "-30" at bounding box center [205, 137] width 5 height 5
radio input "true"
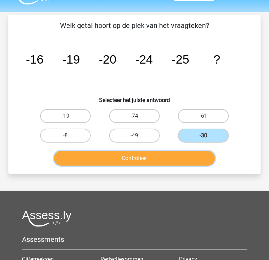
click at [170, 156] on button "Controleer" at bounding box center [134, 158] width 161 height 15
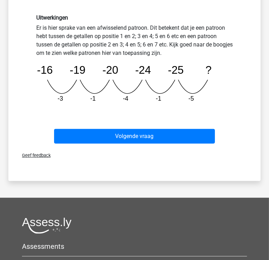
scroll to position [165, 0]
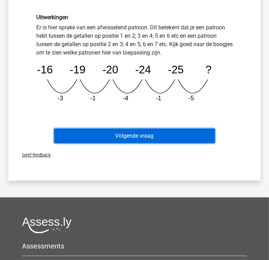
click at [145, 137] on button "Volgende vraag" at bounding box center [134, 135] width 161 height 15
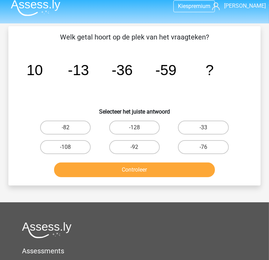
scroll to position [6, 0]
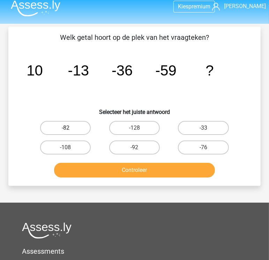
click at [75, 126] on label "-82" at bounding box center [65, 128] width 51 height 14
click at [70, 128] on input "-82" at bounding box center [68, 130] width 5 height 5
radio input "true"
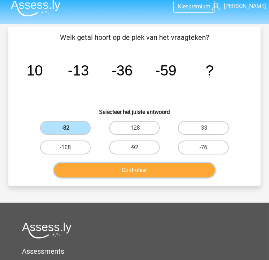
click at [130, 172] on button "Controleer" at bounding box center [134, 170] width 161 height 15
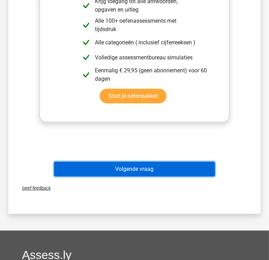
click at [147, 167] on button "Volgende vraag" at bounding box center [134, 169] width 161 height 15
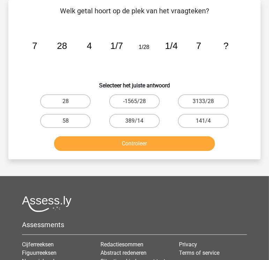
scroll to position [10, 0]
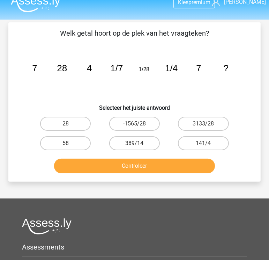
click at [67, 124] on input "28" at bounding box center [68, 126] width 5 height 5
radio input "true"
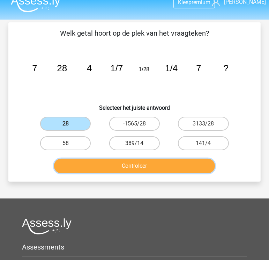
click at [115, 164] on button "Controleer" at bounding box center [134, 165] width 161 height 15
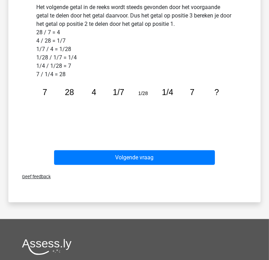
scroll to position [192, 0]
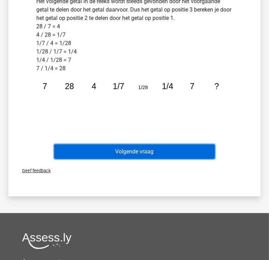
click at [145, 150] on button "Volgende vraag" at bounding box center [134, 151] width 161 height 15
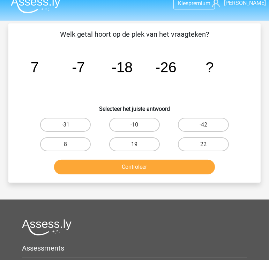
scroll to position [8, 0]
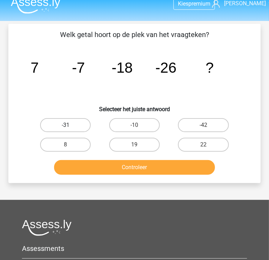
click at [74, 121] on label "-31" at bounding box center [65, 125] width 51 height 14
click at [70, 125] on input "-31" at bounding box center [68, 127] width 5 height 5
radio input "true"
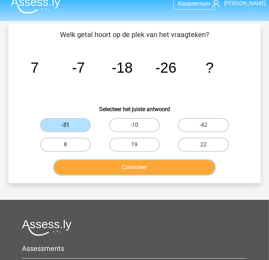
click at [118, 164] on button "Controleer" at bounding box center [134, 167] width 161 height 15
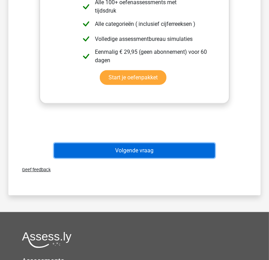
click at [186, 151] on button "Volgende vraag" at bounding box center [134, 150] width 161 height 15
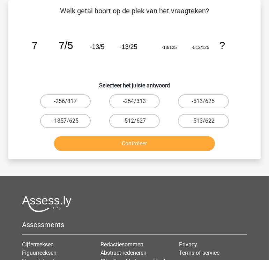
scroll to position [27, 0]
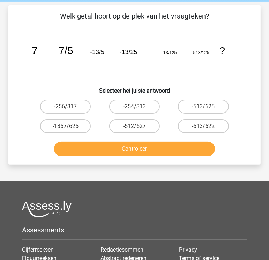
click at [207, 107] on input "-513/625" at bounding box center [205, 108] width 5 height 5
radio input "true"
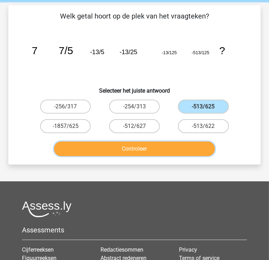
click at [145, 153] on button "Controleer" at bounding box center [134, 148] width 161 height 15
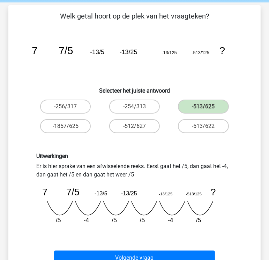
scroll to position [204, 0]
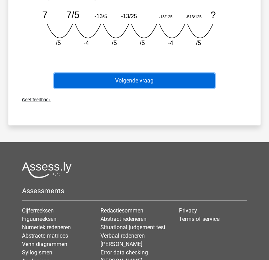
click at [156, 80] on button "Volgende vraag" at bounding box center [134, 80] width 161 height 15
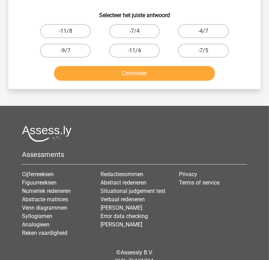
scroll to position [0, 0]
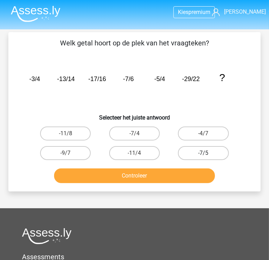
click at [190, 150] on label "-7/5" at bounding box center [203, 153] width 51 height 14
click at [203, 153] on input "-7/5" at bounding box center [205, 155] width 5 height 5
radio input "true"
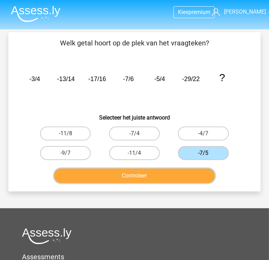
click at [166, 179] on button "Controleer" at bounding box center [134, 175] width 161 height 15
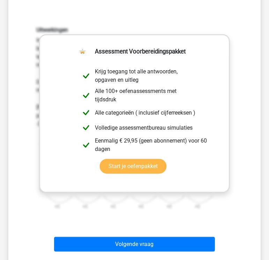
scroll to position [297, 0]
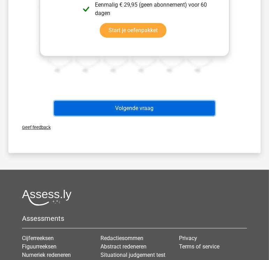
click at [181, 105] on button "Volgende vraag" at bounding box center [134, 108] width 161 height 15
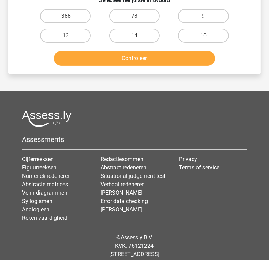
scroll to position [32, 0]
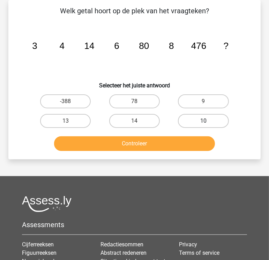
click at [201, 125] on label "10" at bounding box center [203, 121] width 51 height 14
click at [203, 125] on input "10" at bounding box center [205, 123] width 5 height 5
radio input "true"
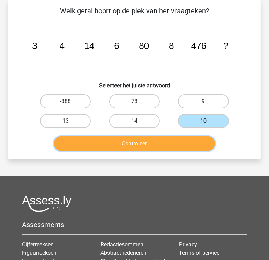
click at [170, 140] on button "Controleer" at bounding box center [134, 143] width 161 height 15
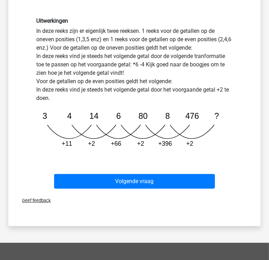
scroll to position [161, 0]
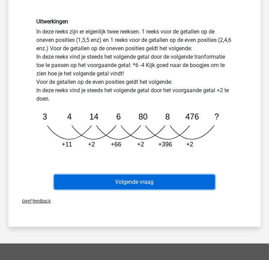
click at [167, 181] on button "Volgende vraag" at bounding box center [134, 181] width 161 height 15
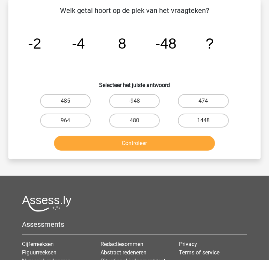
scroll to position [32, 0]
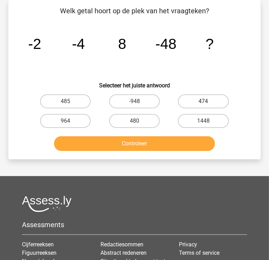
click at [212, 99] on label "474" at bounding box center [203, 101] width 51 height 14
click at [208, 101] on input "474" at bounding box center [205, 103] width 5 height 5
radio input "true"
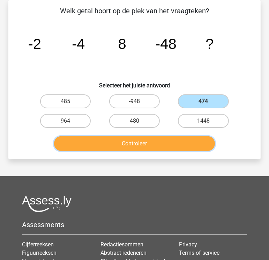
click at [140, 141] on button "Controleer" at bounding box center [134, 143] width 161 height 15
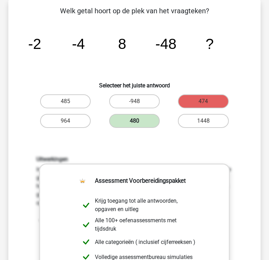
click at [140, 122] on label "480" at bounding box center [134, 121] width 51 height 14
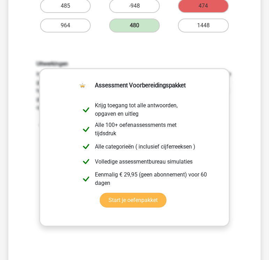
scroll to position [201, 0]
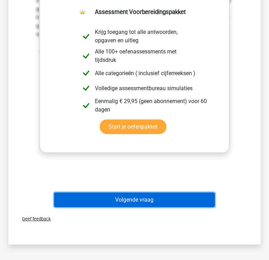
click at [139, 200] on button "Volgende vraag" at bounding box center [134, 199] width 161 height 15
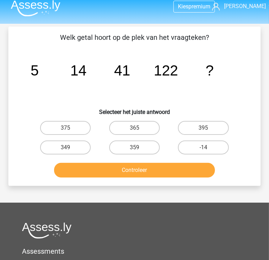
scroll to position [5, 0]
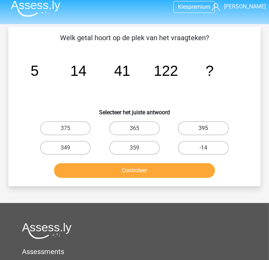
click at [207, 124] on label "395" at bounding box center [203, 128] width 51 height 14
click at [207, 128] on input "395" at bounding box center [205, 130] width 5 height 5
radio input "true"
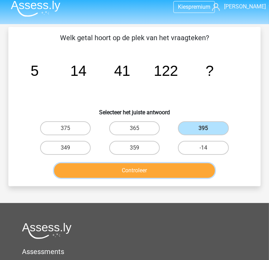
click at [169, 167] on button "Controleer" at bounding box center [134, 170] width 161 height 15
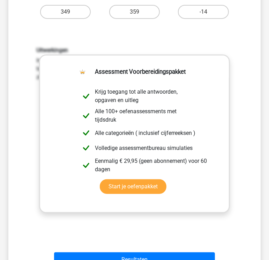
scroll to position [181, 0]
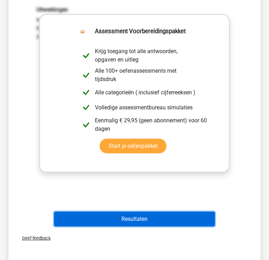
click at [135, 218] on button "Resultaten" at bounding box center [134, 218] width 161 height 15
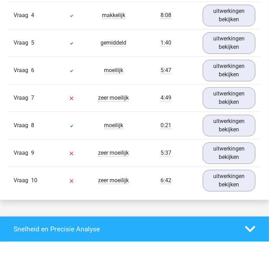
scroll to position [679, 0]
